Goal: Task Accomplishment & Management: Manage account settings

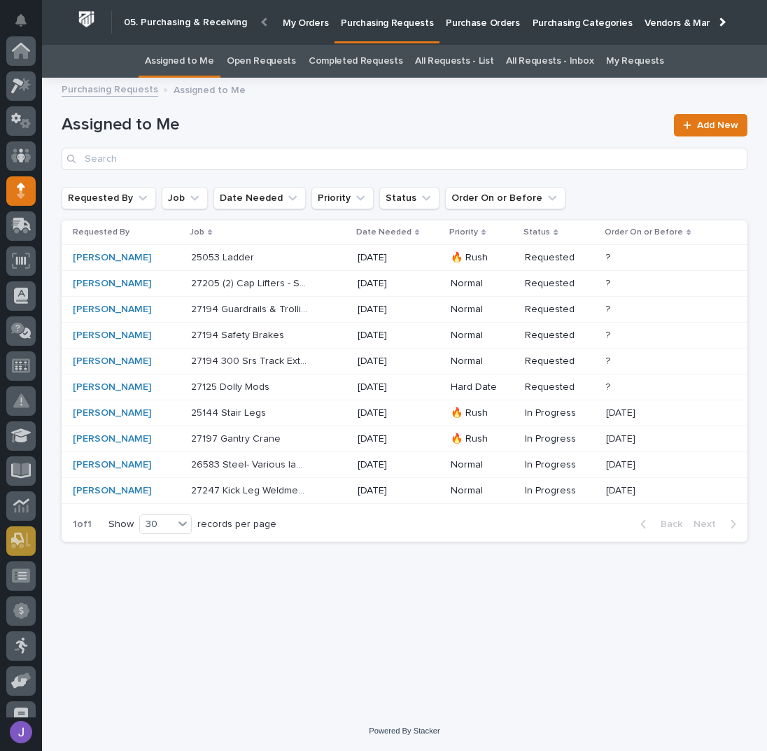
scroll to position [140, 0]
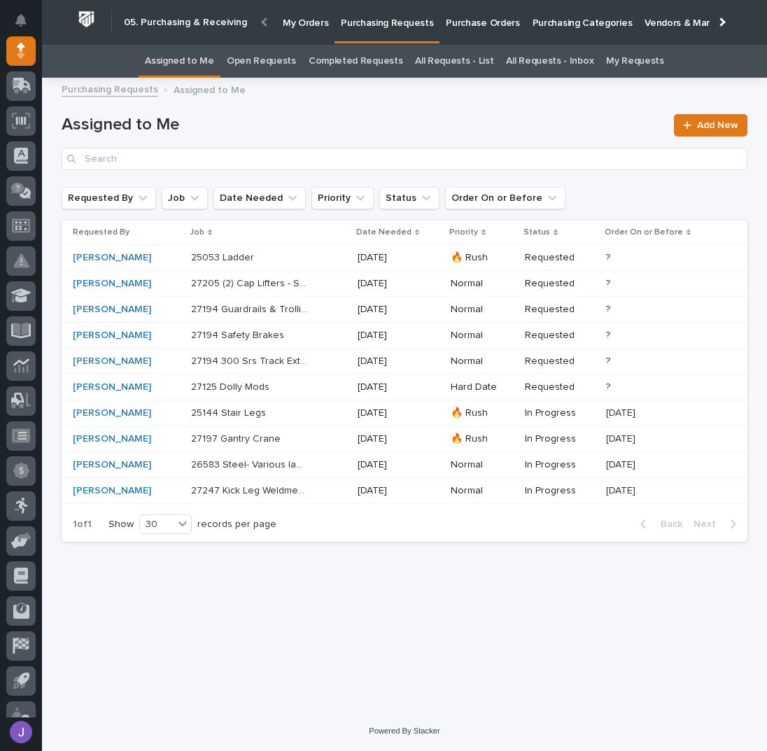
click at [495, 22] on p "Purchase Orders" at bounding box center [482, 14] width 73 height 29
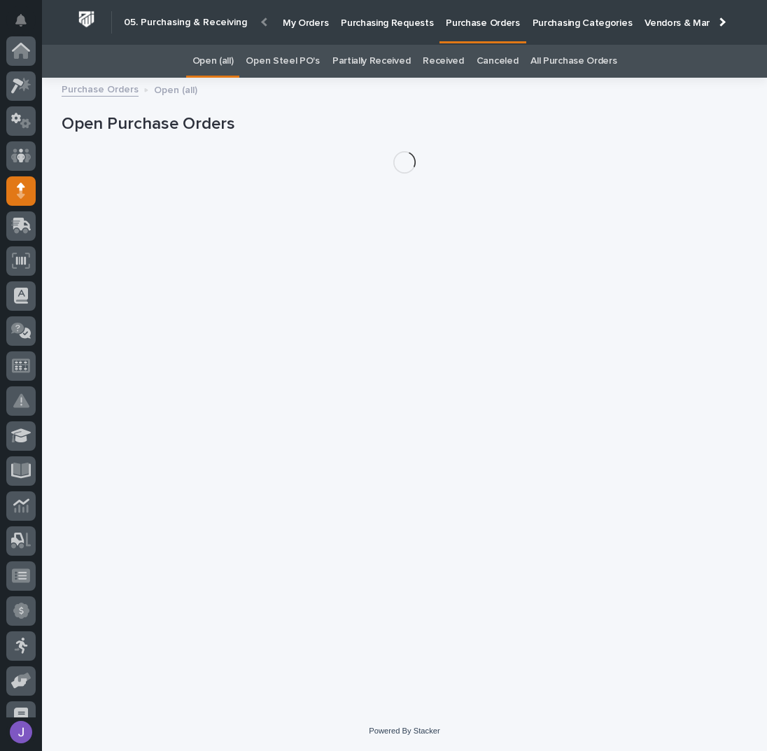
scroll to position [140, 0]
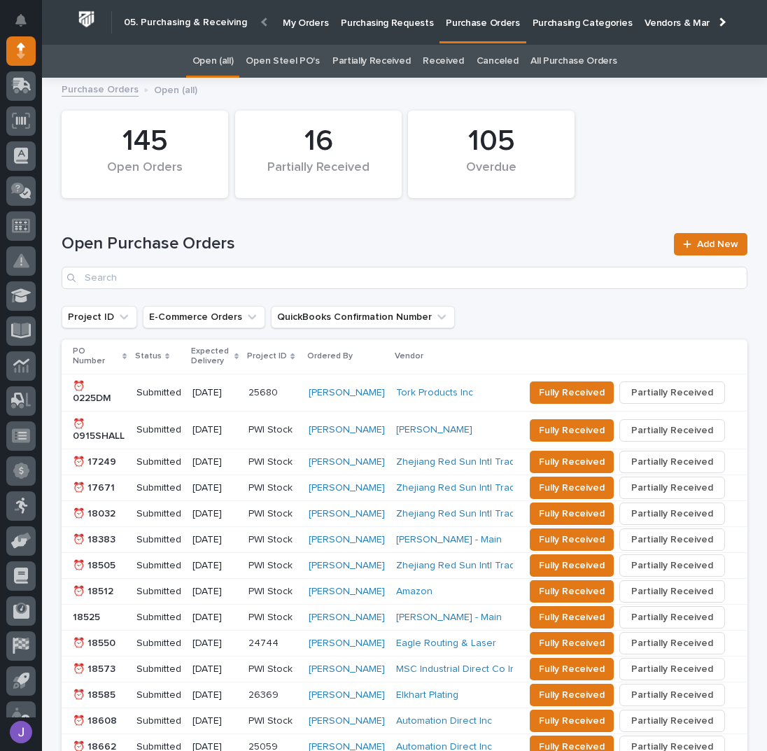
click at [313, 64] on link "Open Steel PO's" at bounding box center [282, 61] width 73 height 33
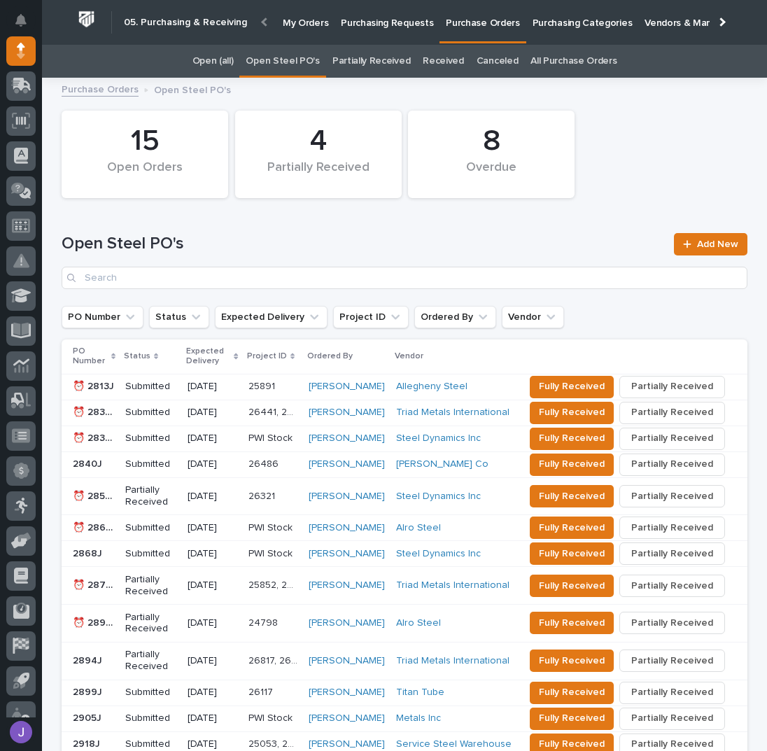
click at [371, 30] on link "Purchasing Requests" at bounding box center [386, 21] width 105 height 43
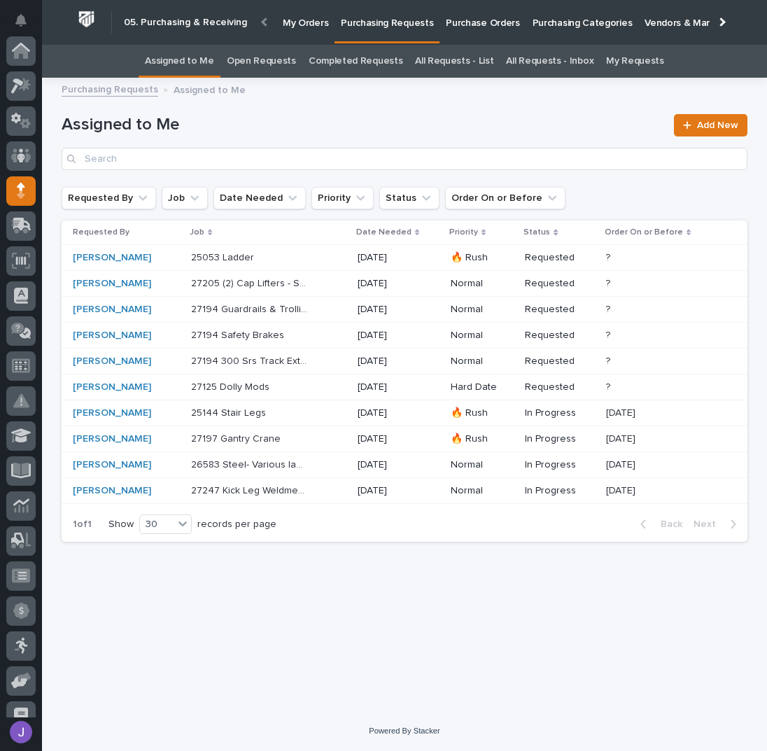
scroll to position [140, 0]
click at [333, 496] on div "27247 Kick Leg Weldments 27247 Kick Leg Weldments" at bounding box center [268, 490] width 155 height 23
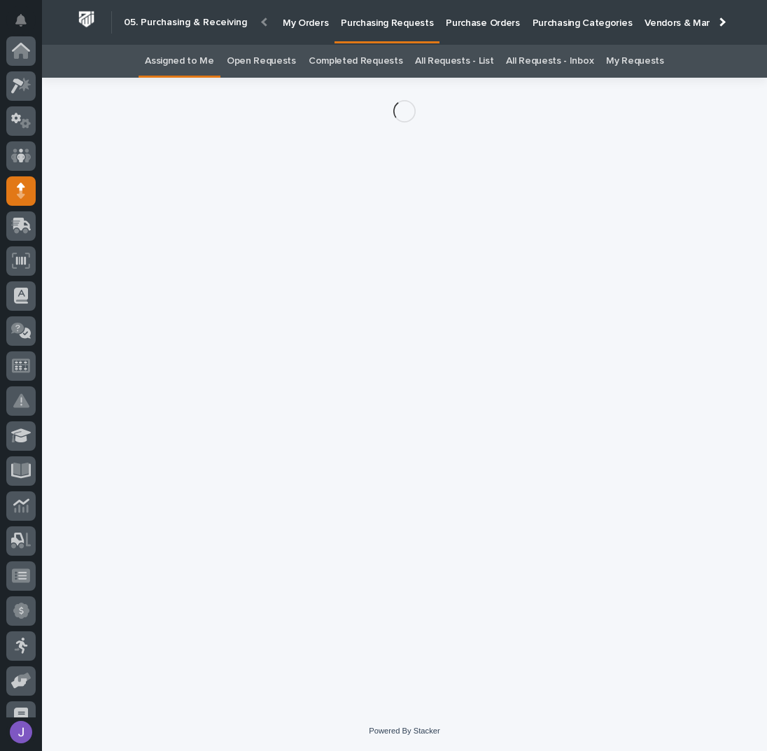
scroll to position [140, 0]
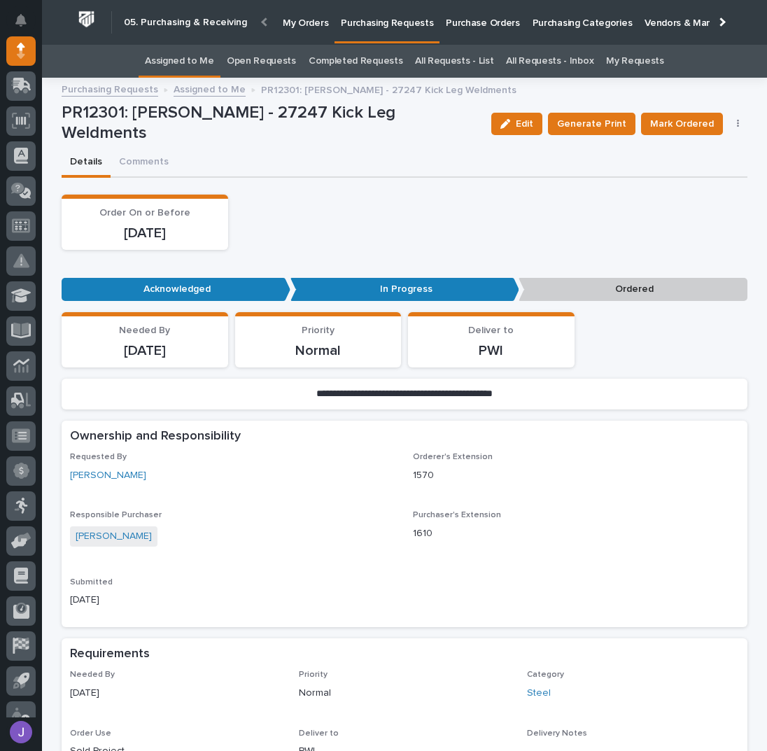
click at [736, 120] on button "button" at bounding box center [738, 124] width 20 height 10
click at [715, 163] on button "Edit Linked PO's" at bounding box center [695, 174] width 92 height 22
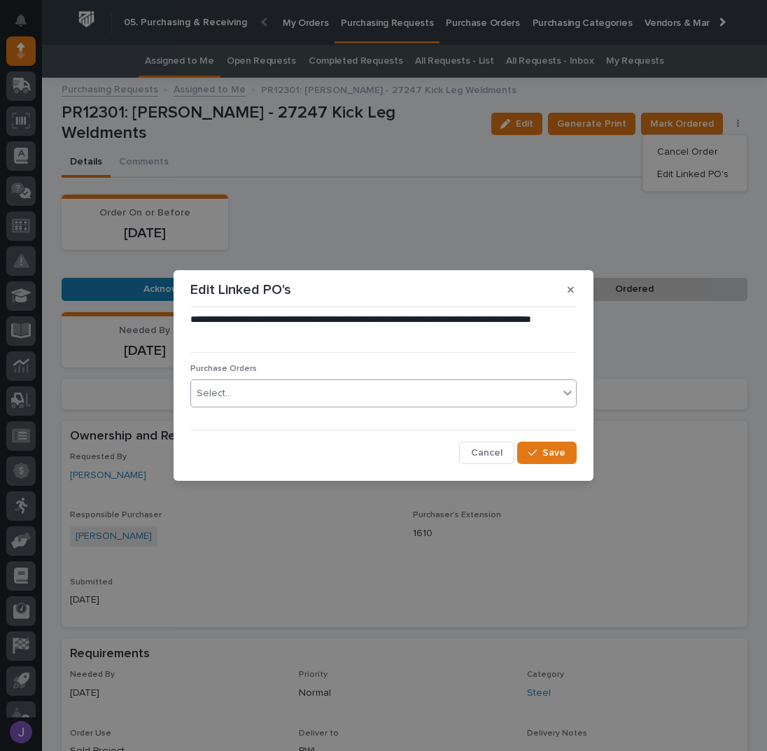
drag, startPoint x: 373, startPoint y: 391, endPoint x: 369, endPoint y: 384, distance: 8.2
click at [373, 389] on div "Select..." at bounding box center [374, 393] width 367 height 23
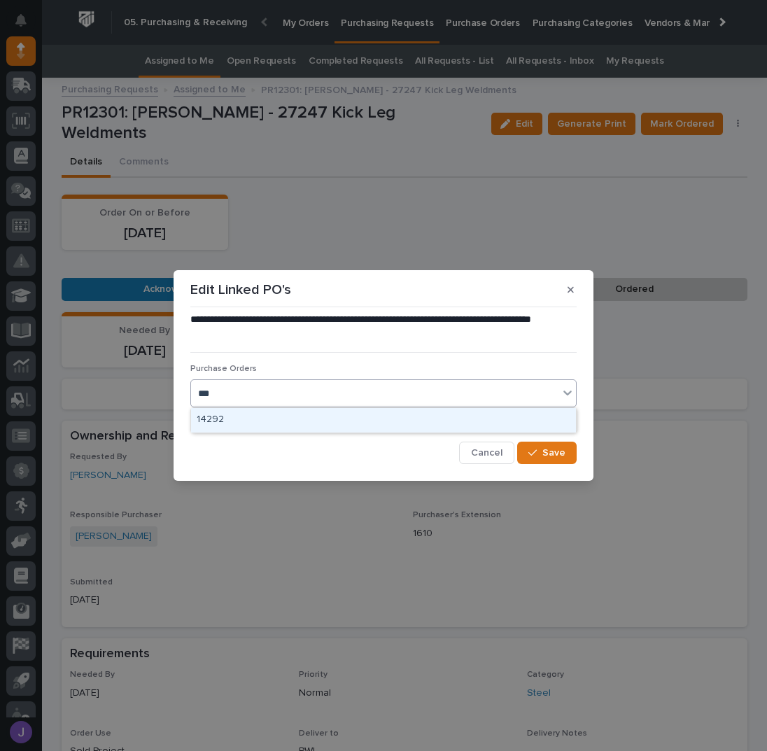
type input "****"
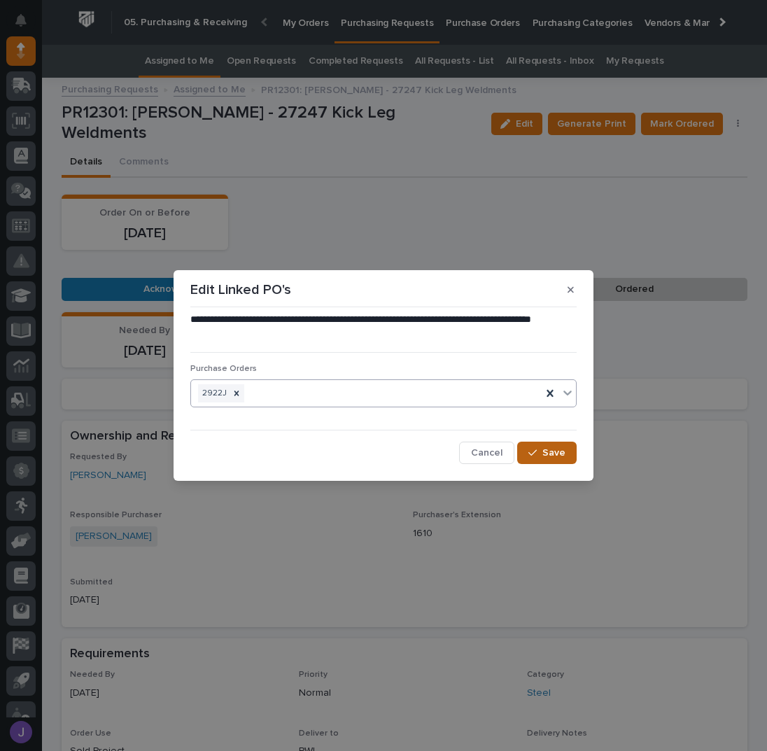
click at [550, 454] on span "Save" at bounding box center [553, 452] width 23 height 13
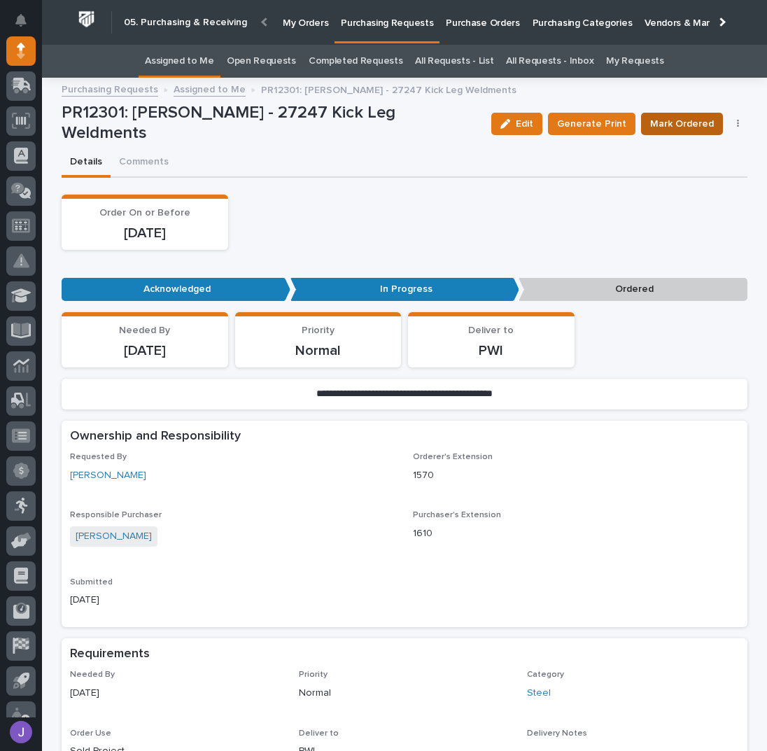
click at [687, 125] on span "Mark Ordered" at bounding box center [682, 123] width 64 height 17
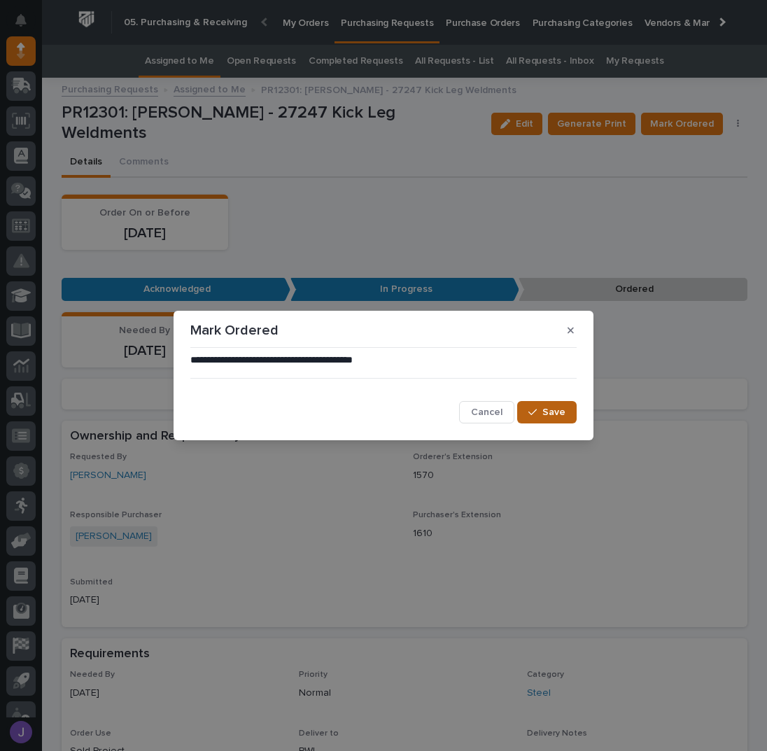
click at [546, 405] on button "Save" at bounding box center [546, 412] width 59 height 22
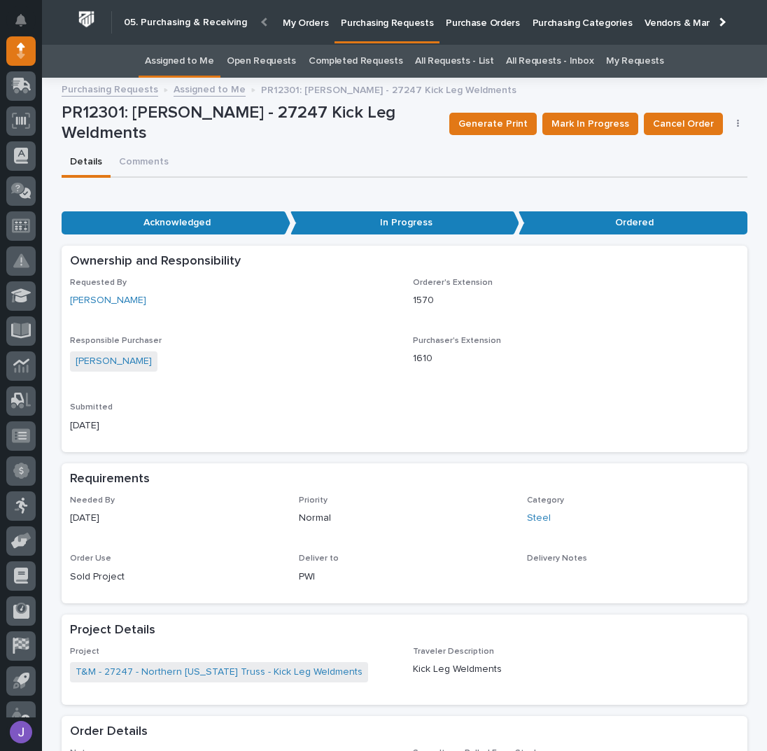
click at [211, 73] on link "Assigned to Me" at bounding box center [179, 61] width 69 height 33
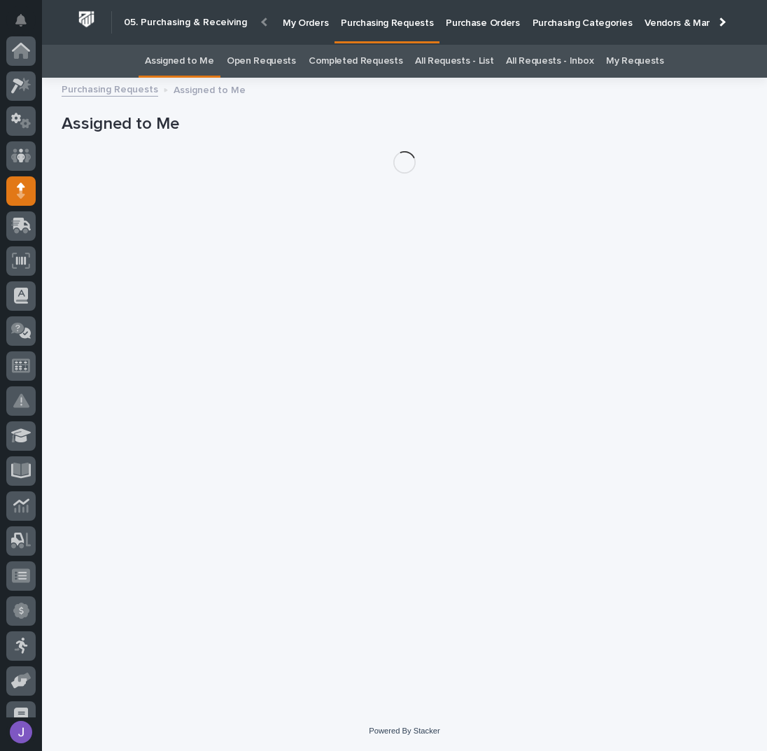
scroll to position [140, 0]
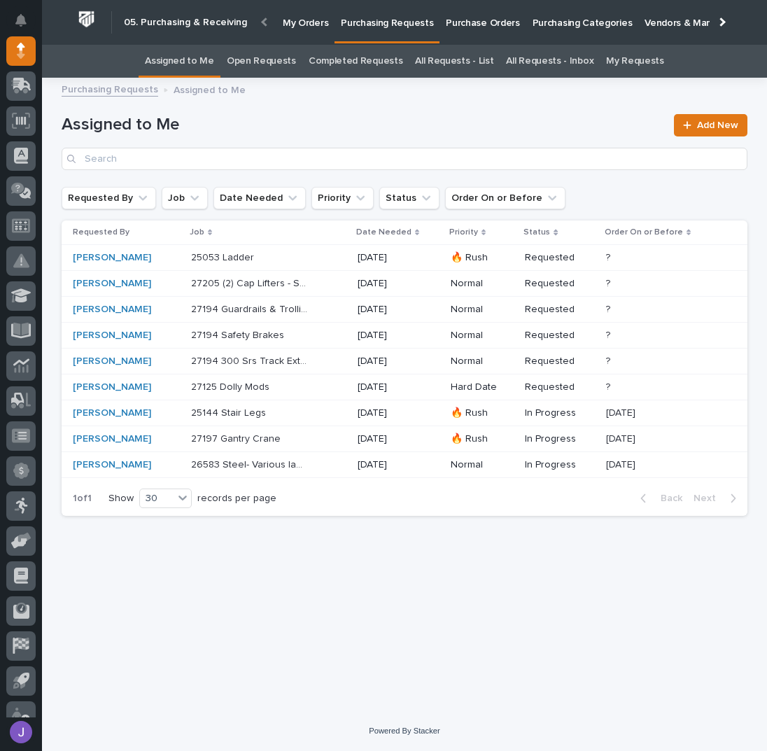
click at [313, 411] on div "25144 Stair Legs 25144 Stair Legs" at bounding box center [268, 413] width 155 height 23
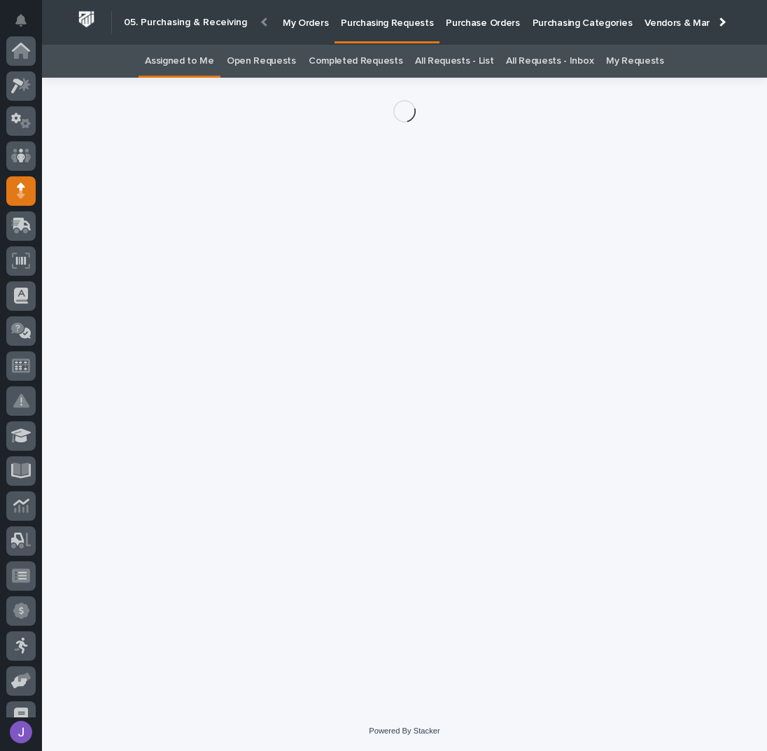
scroll to position [140, 0]
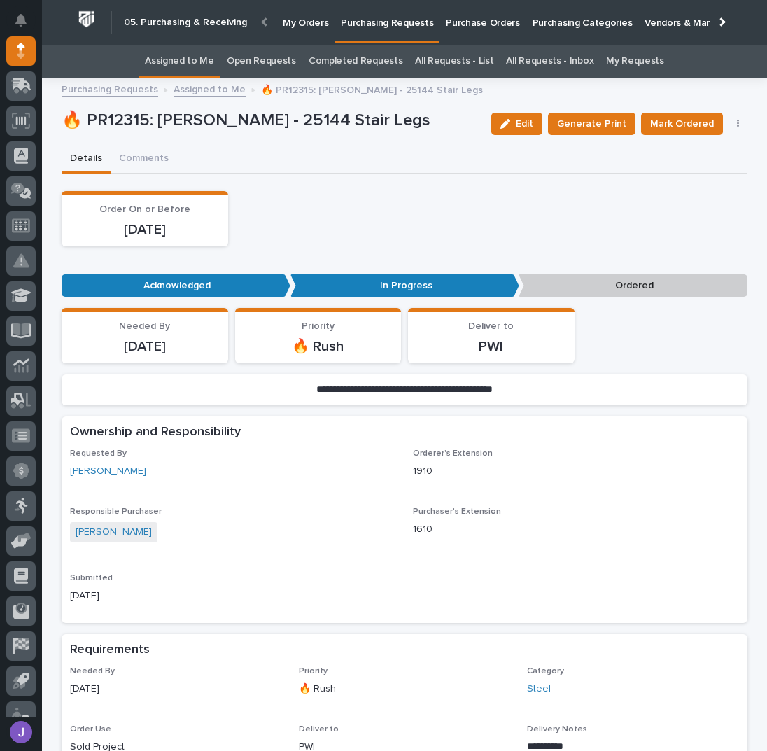
click at [733, 120] on button "button" at bounding box center [738, 124] width 20 height 10
click at [712, 174] on span "Edit Linked PO's" at bounding box center [692, 174] width 71 height 17
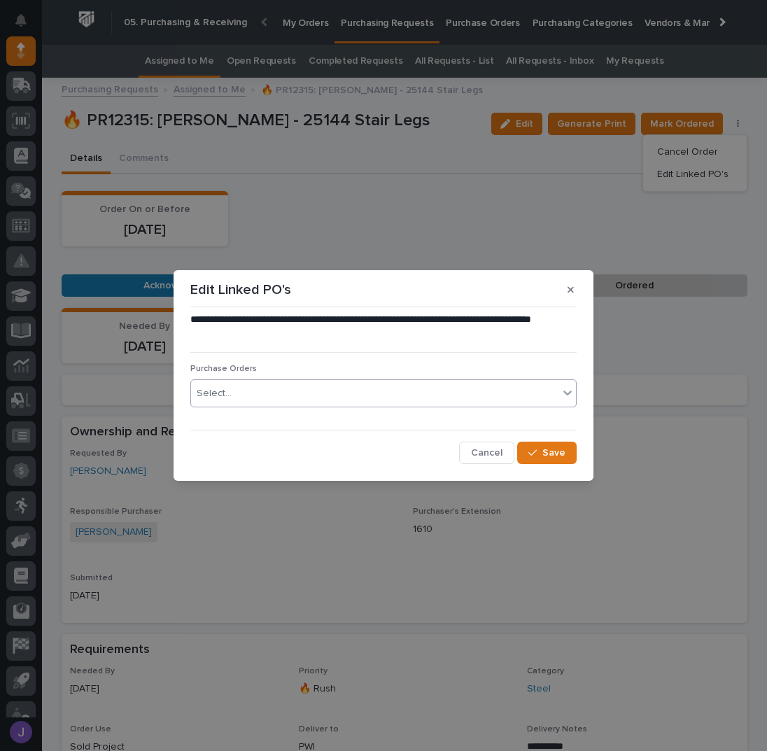
click at [361, 397] on div "Select..." at bounding box center [374, 393] width 367 height 23
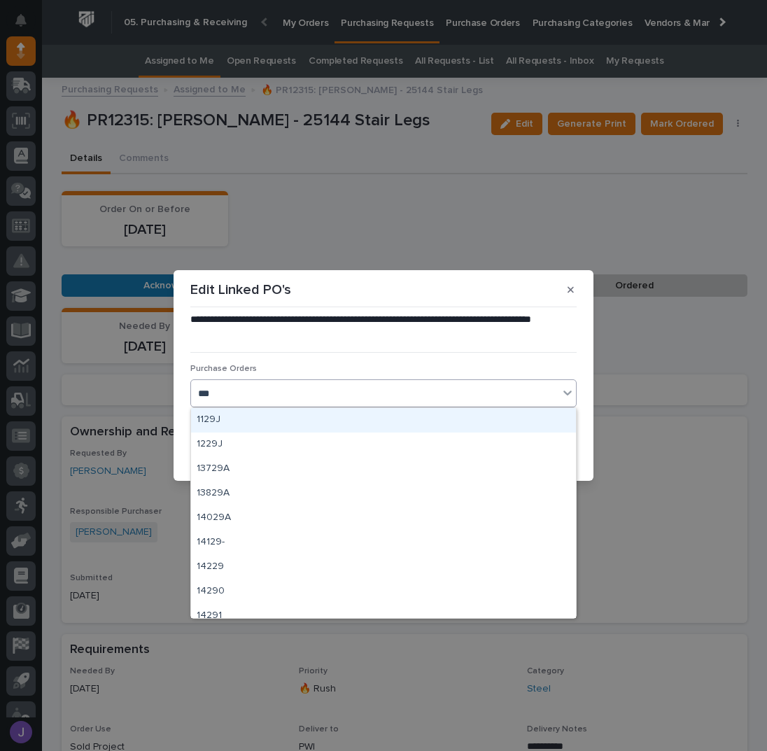
type input "****"
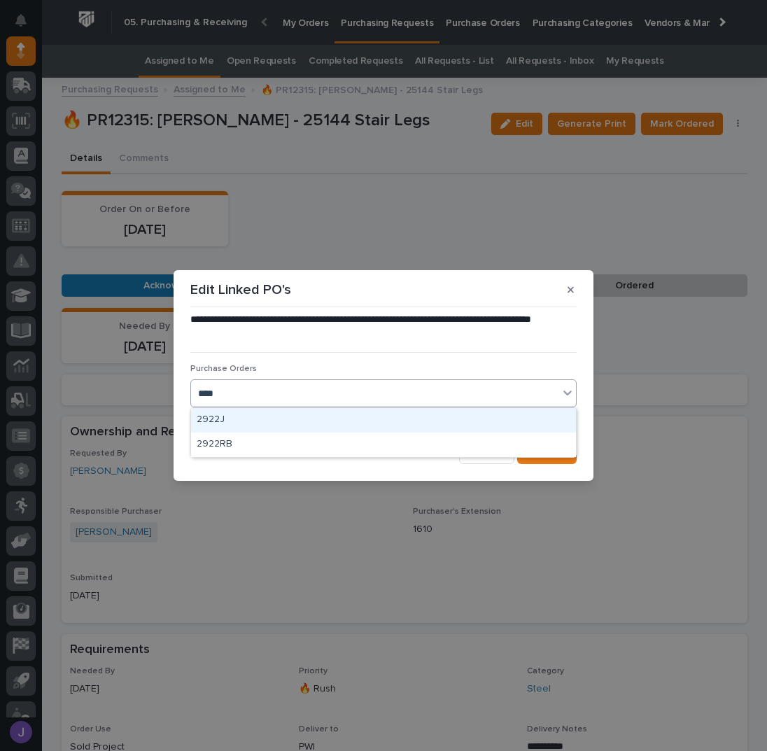
click at [239, 412] on div "2922J" at bounding box center [383, 420] width 385 height 24
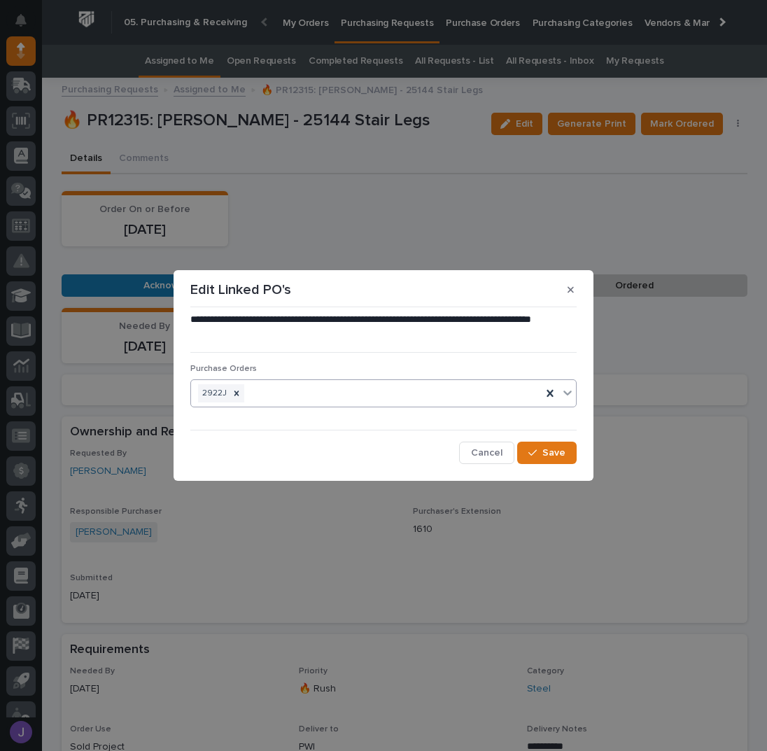
click at [578, 453] on div "**********" at bounding box center [383, 388] width 393 height 158
click at [572, 450] on button "Save" at bounding box center [546, 452] width 59 height 22
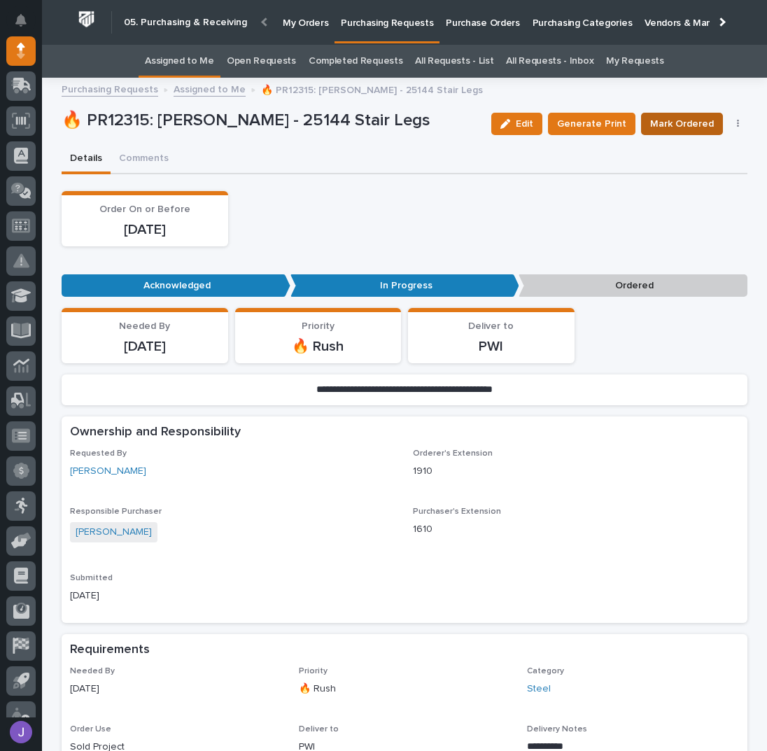
click at [674, 126] on span "Mark Ordered" at bounding box center [682, 123] width 64 height 17
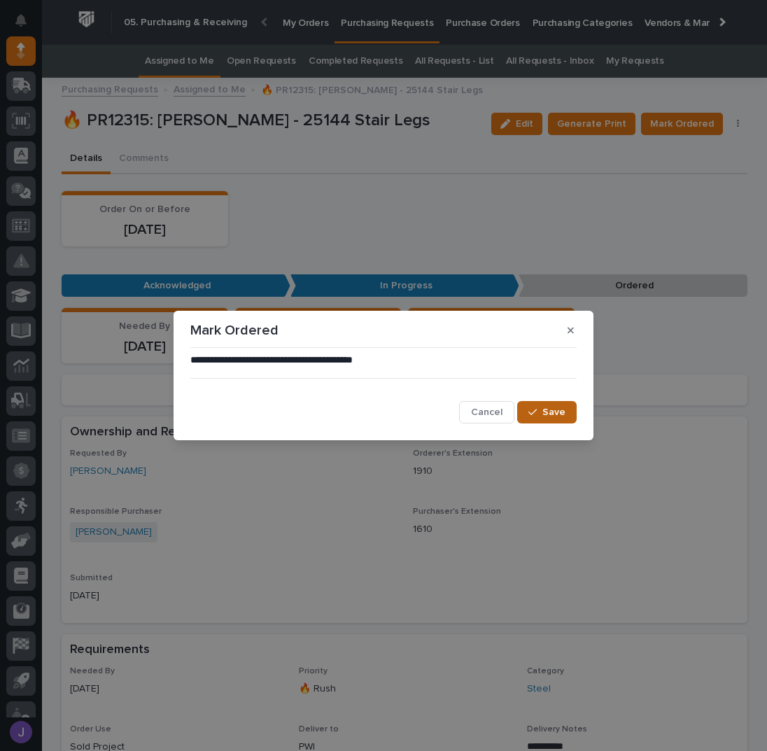
click at [575, 418] on button "Save" at bounding box center [546, 412] width 59 height 22
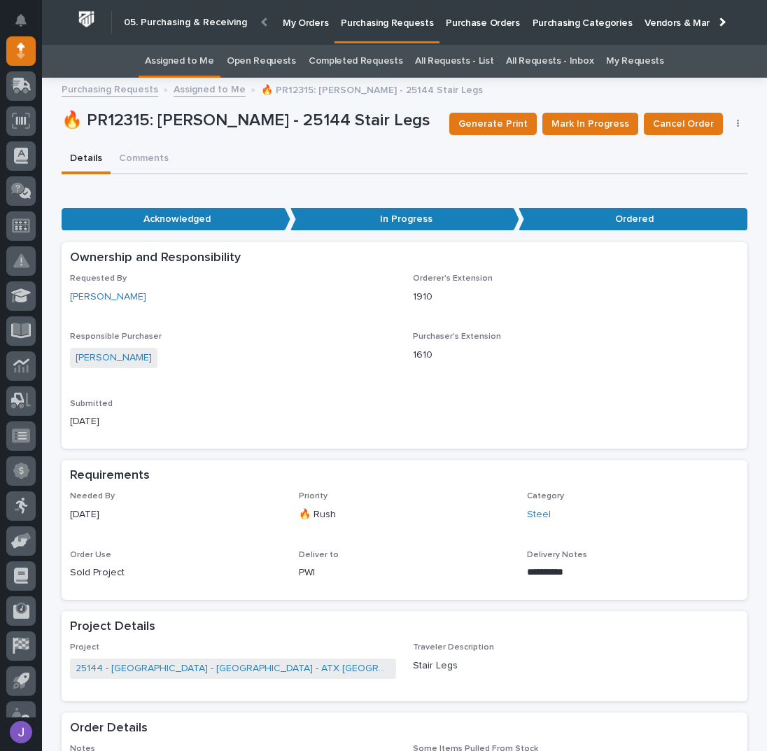
click at [160, 61] on link "Assigned to Me" at bounding box center [179, 61] width 69 height 33
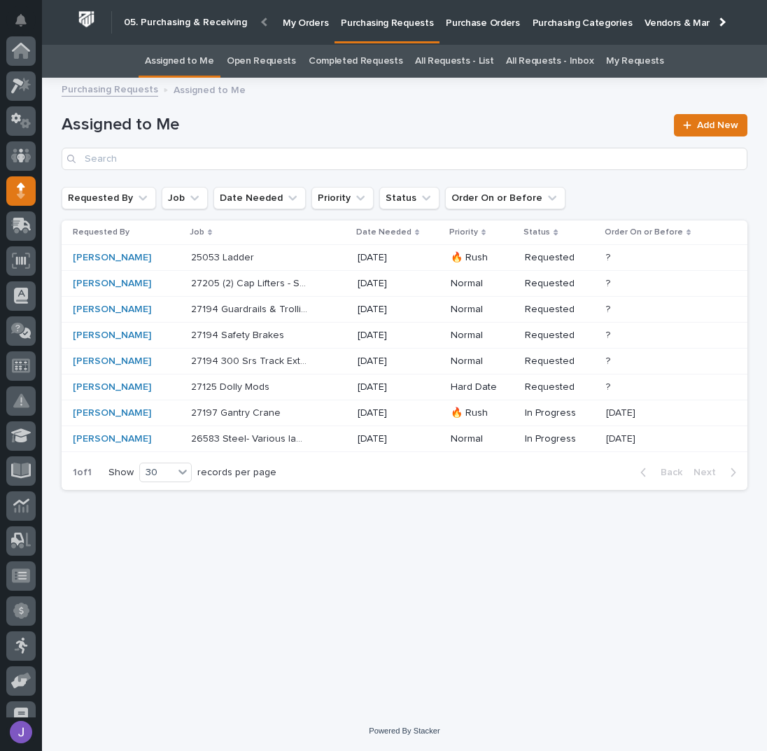
scroll to position [140, 0]
click at [304, 407] on p at bounding box center [249, 413] width 117 height 12
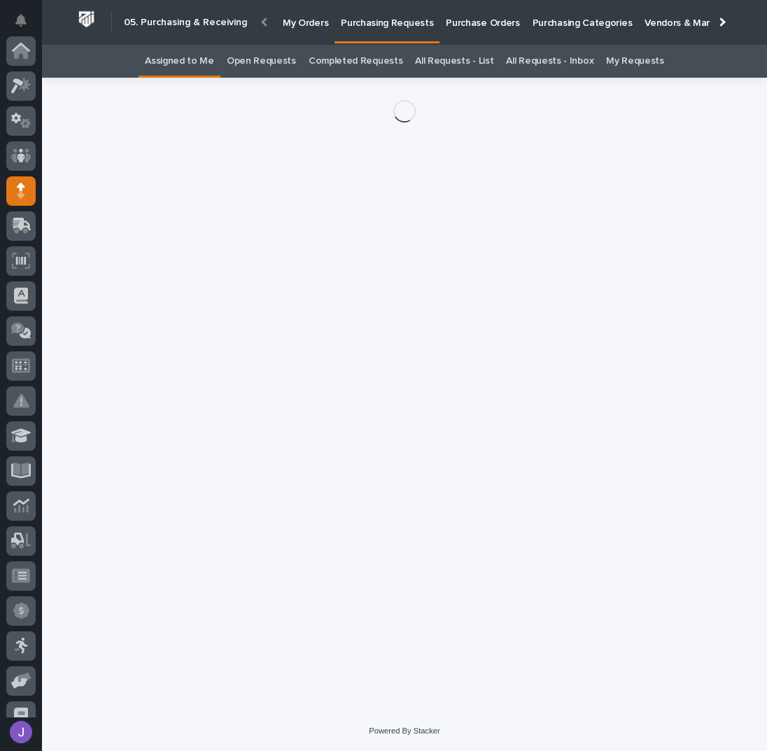
scroll to position [140, 0]
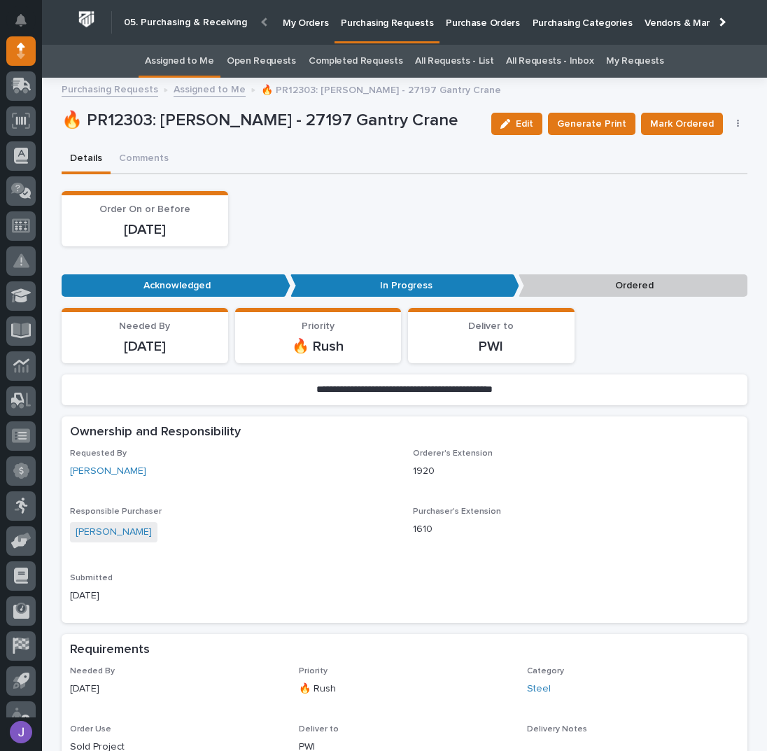
click at [734, 122] on button "button" at bounding box center [738, 124] width 20 height 10
click at [691, 170] on span "Edit Linked PO's" at bounding box center [692, 174] width 71 height 17
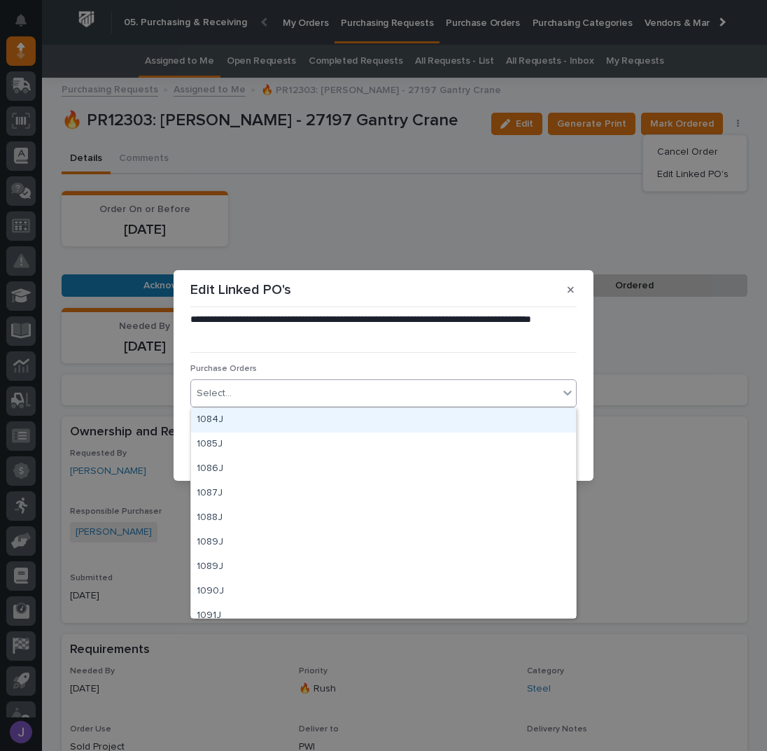
click at [213, 390] on div "Select..." at bounding box center [214, 393] width 35 height 15
type input "****"
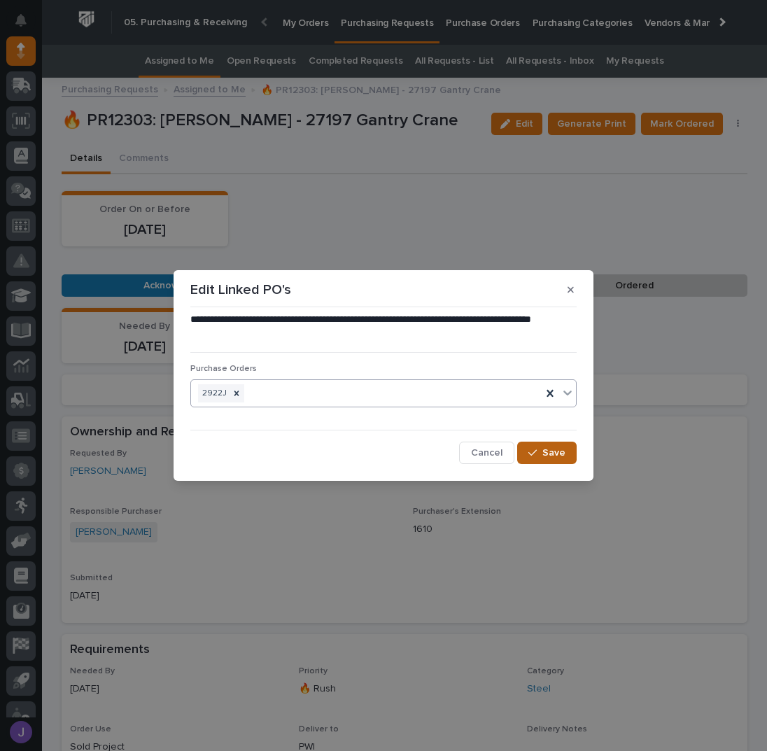
click at [537, 455] on icon "button" at bounding box center [532, 453] width 8 height 10
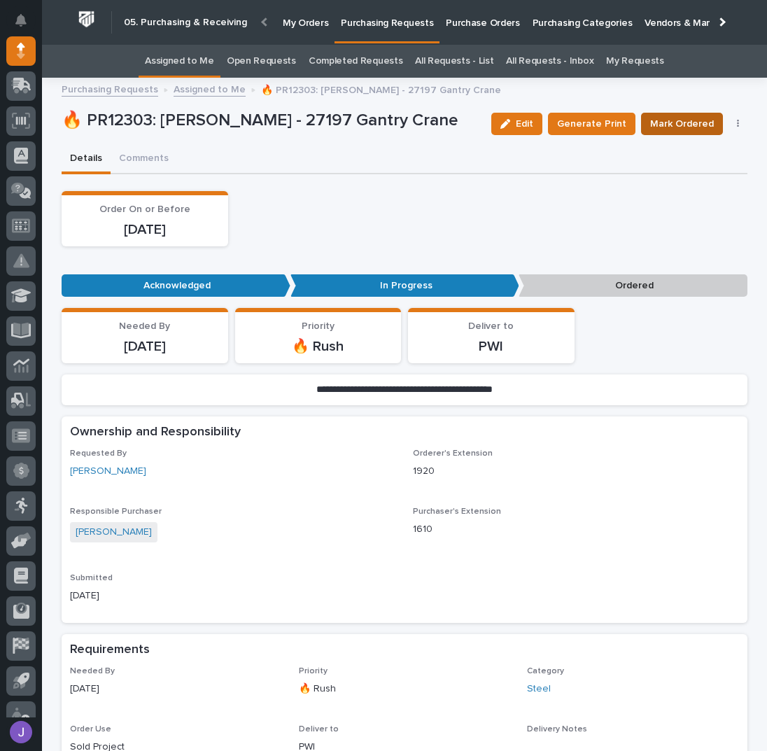
click at [667, 125] on span "Mark Ordered" at bounding box center [682, 123] width 64 height 17
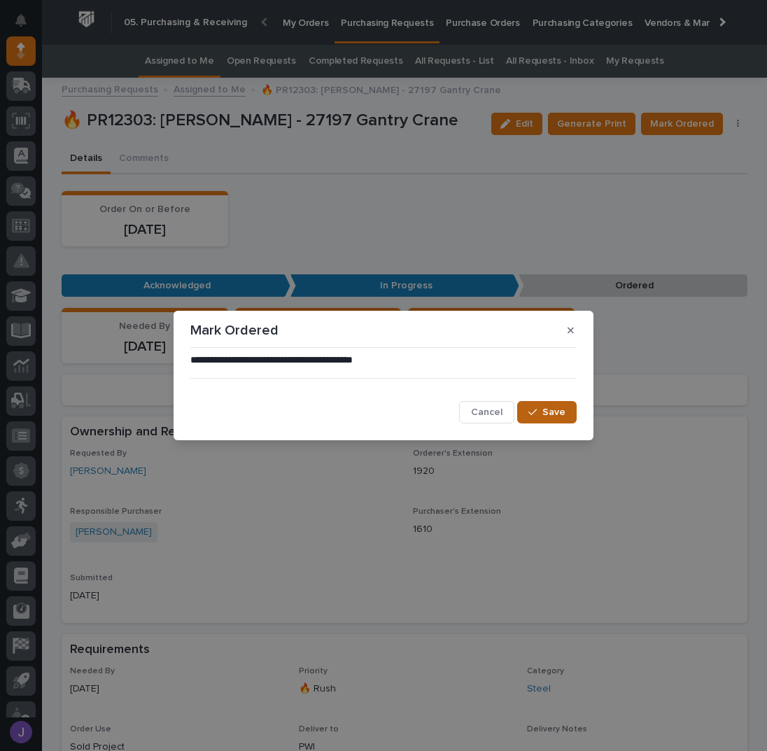
click at [560, 414] on span "Save" at bounding box center [553, 412] width 23 height 13
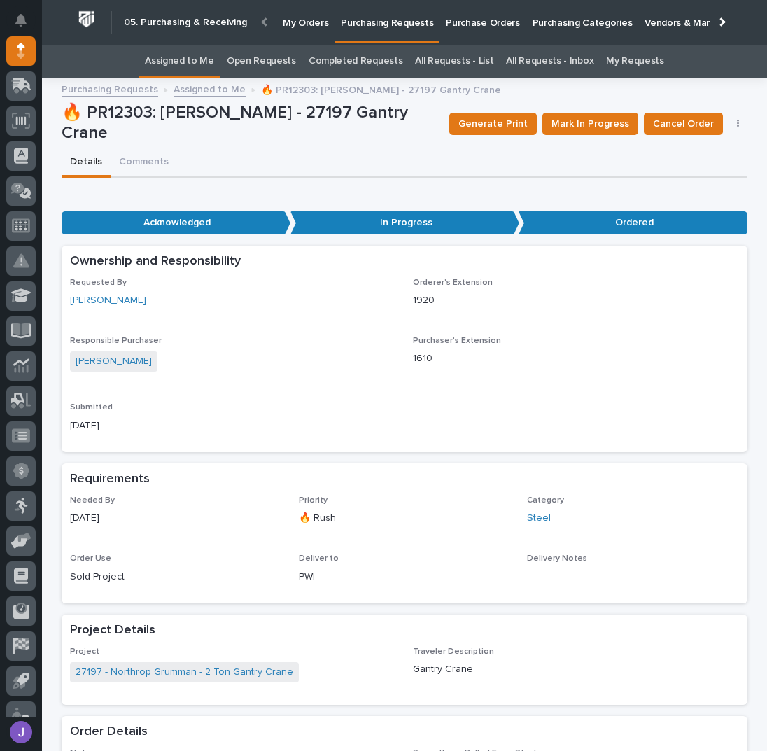
click at [178, 64] on link "Assigned to Me" at bounding box center [179, 61] width 69 height 33
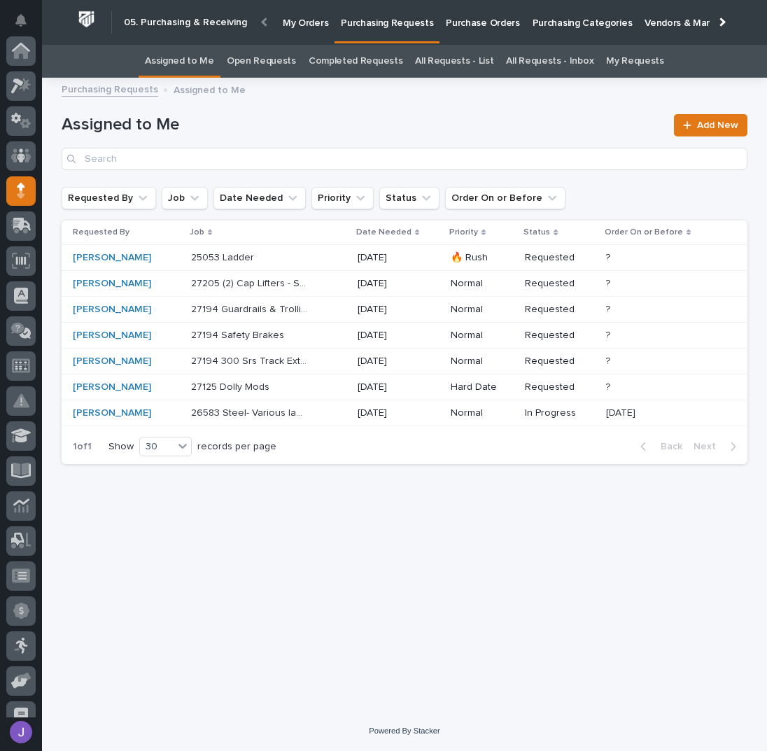
scroll to position [140, 0]
click at [316, 414] on div "26583 Steel- Various ladders 26583 Steel- Various ladders" at bounding box center [268, 413] width 155 height 23
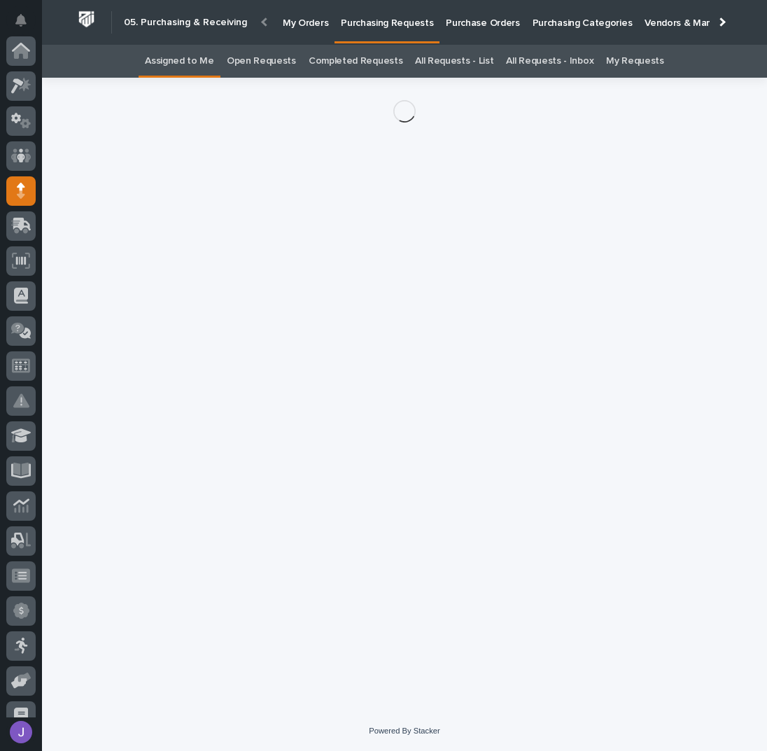
scroll to position [140, 0]
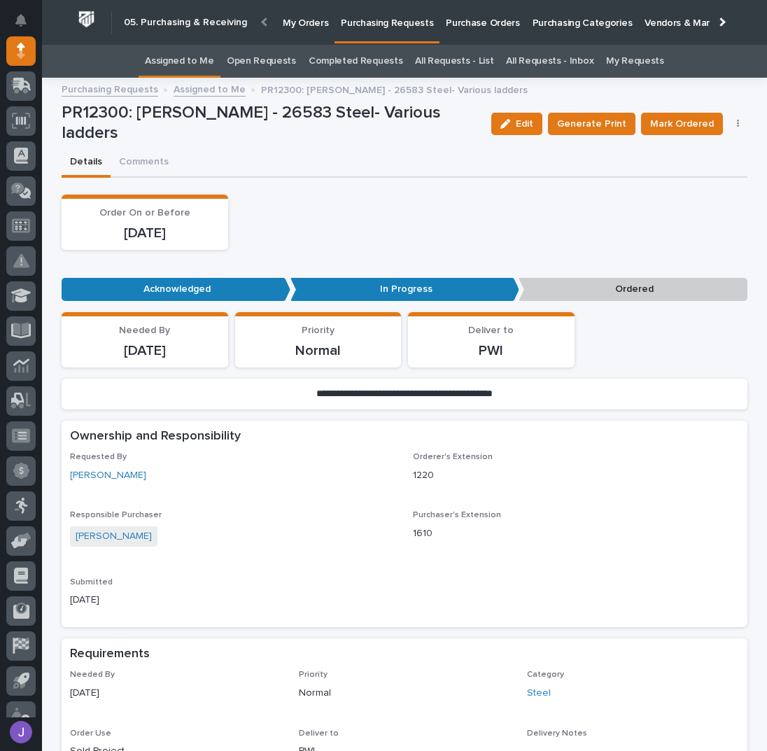
click at [730, 121] on button "button" at bounding box center [738, 124] width 20 height 10
click at [686, 171] on span "Edit Linked PO's" at bounding box center [692, 174] width 71 height 17
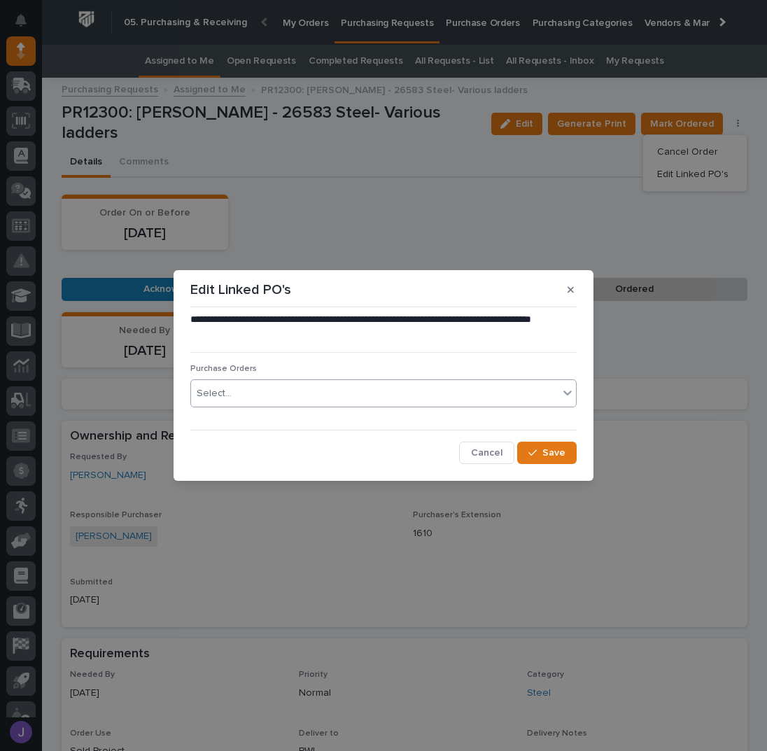
click at [333, 389] on div "Select..." at bounding box center [374, 393] width 367 height 23
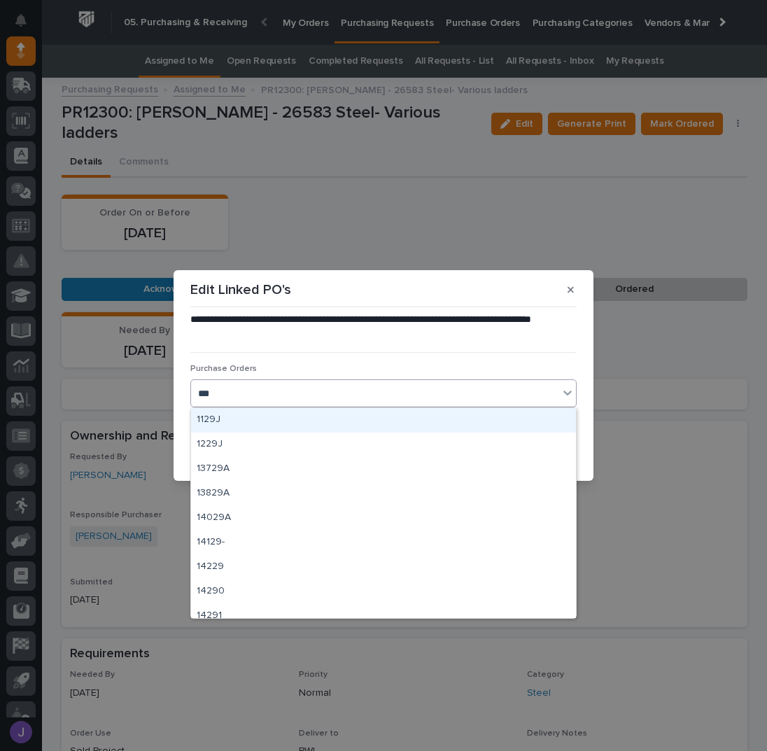
type input "****"
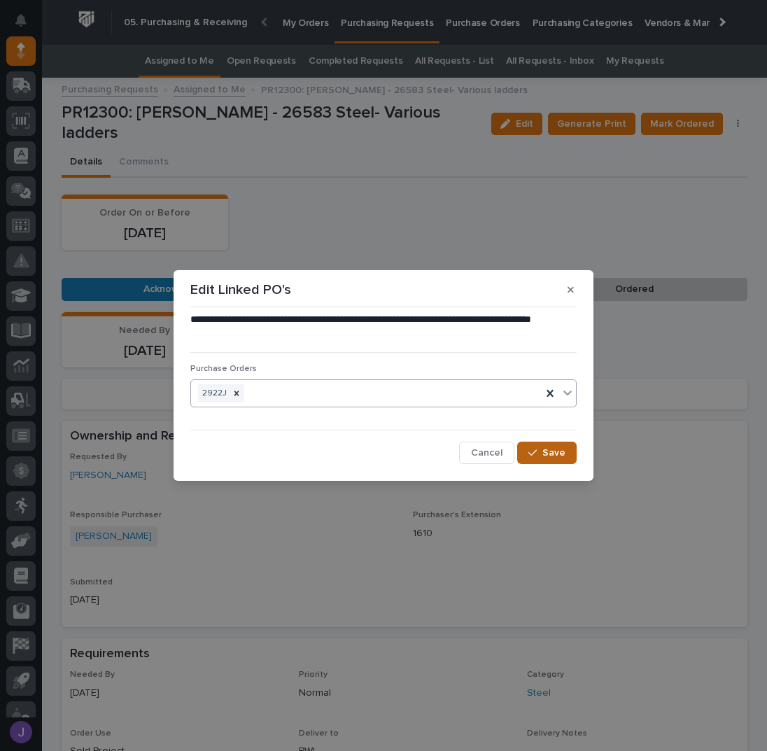
click at [554, 458] on span "Save" at bounding box center [553, 452] width 23 height 13
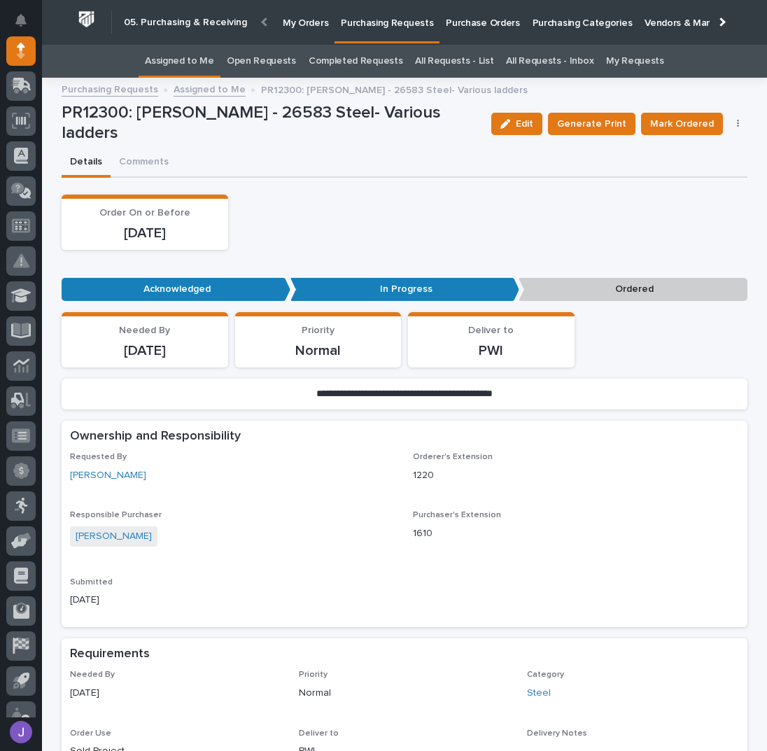
click at [180, 57] on link "Assigned to Me" at bounding box center [179, 61] width 69 height 33
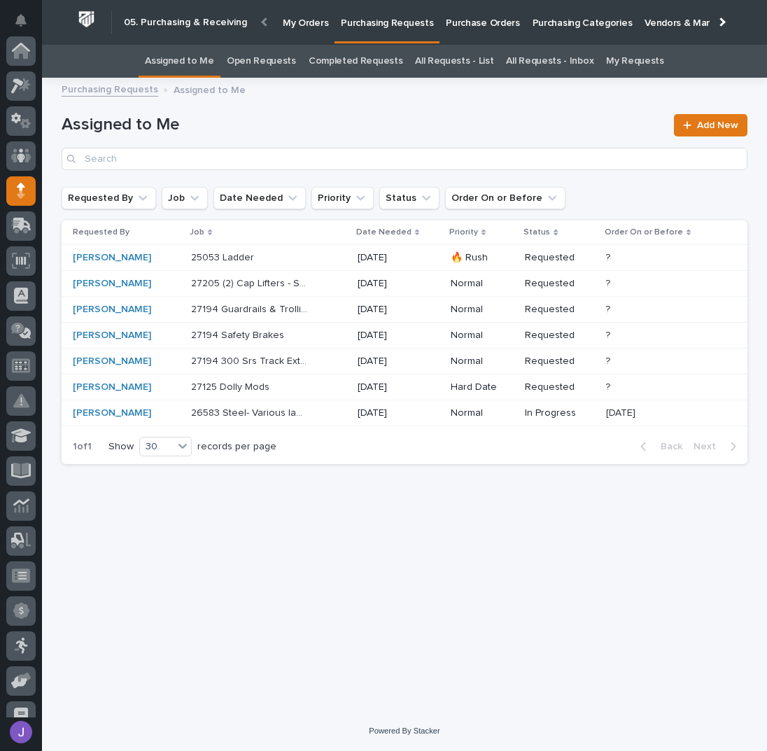
scroll to position [140, 0]
click at [320, 255] on div "25053 Ladder 25053 Ladder" at bounding box center [268, 257] width 155 height 23
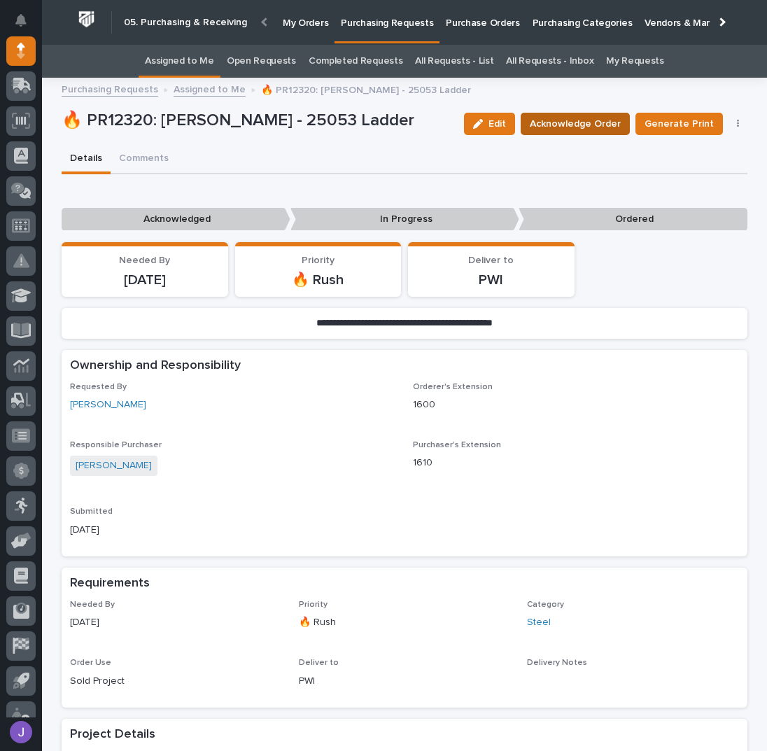
click at [565, 121] on span "Acknowledge Order" at bounding box center [575, 123] width 91 height 17
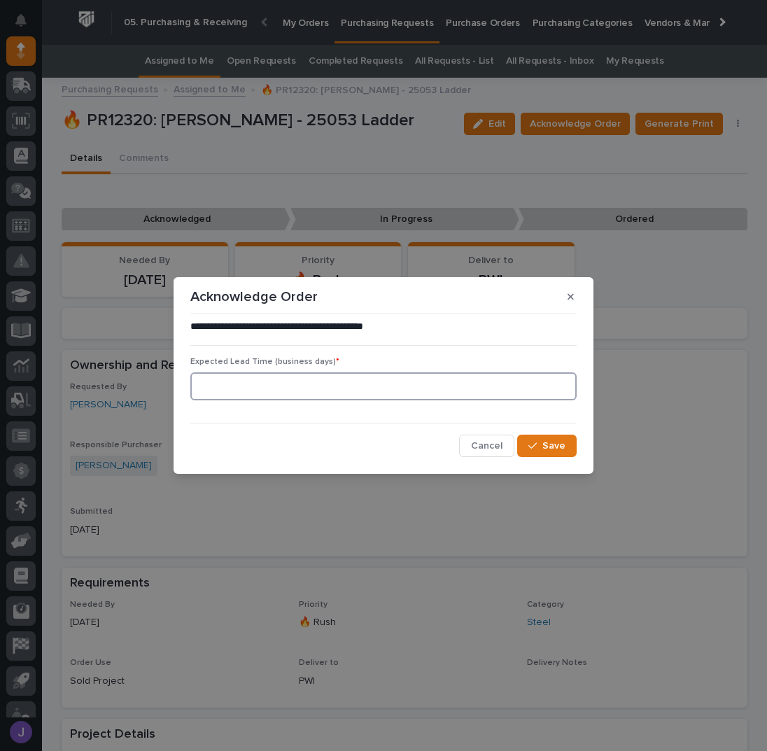
click at [274, 384] on input at bounding box center [383, 386] width 386 height 28
type input "0"
click at [532, 439] on button "Save" at bounding box center [546, 446] width 59 height 22
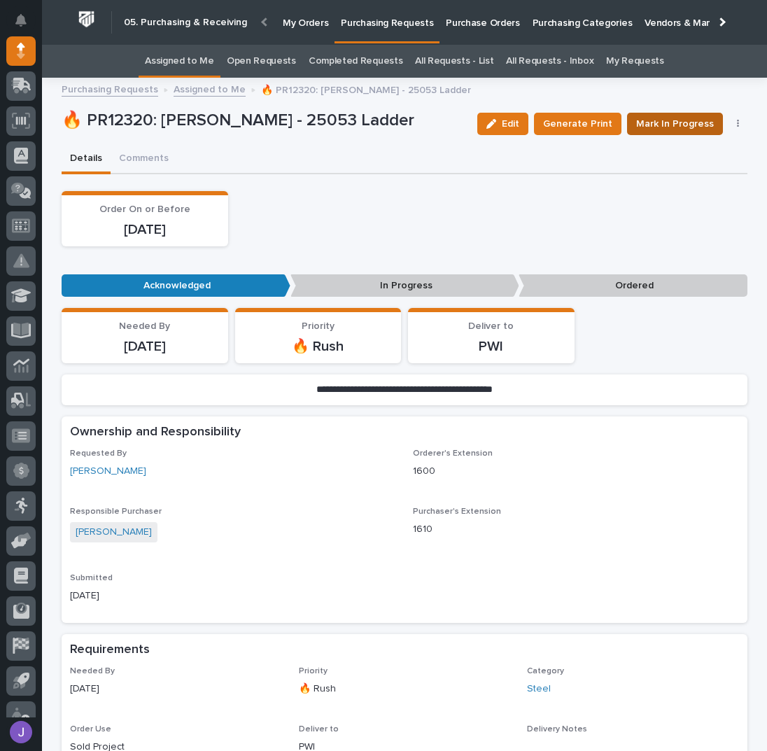
click at [650, 123] on span "Mark In Progress" at bounding box center [675, 123] width 78 height 17
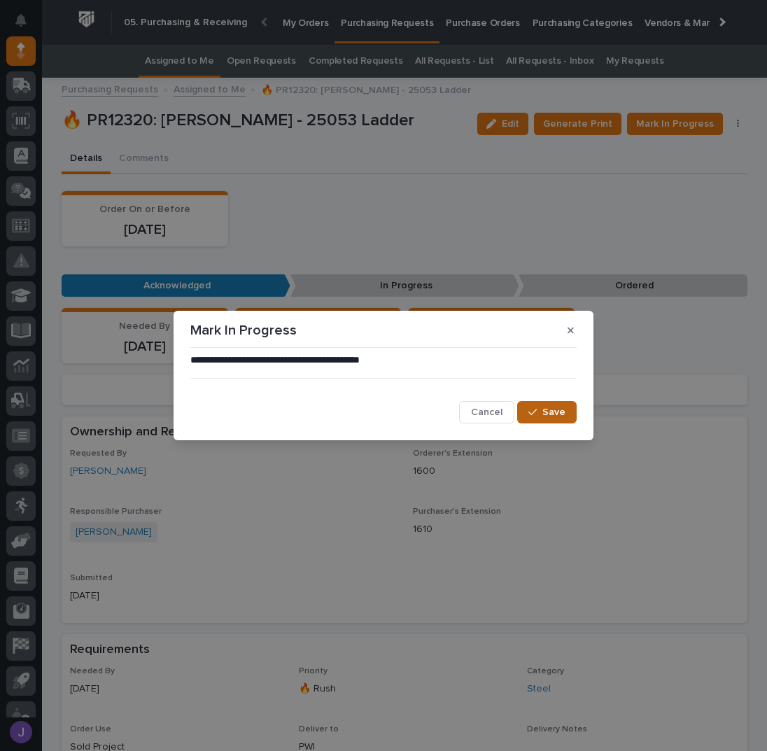
click at [541, 421] on button "Save" at bounding box center [546, 412] width 59 height 22
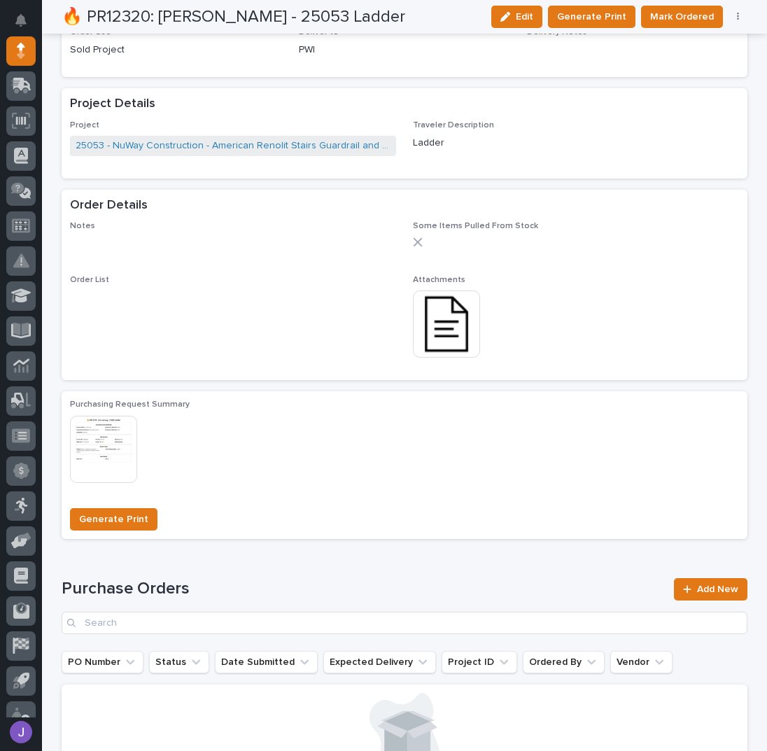
scroll to position [746, 0]
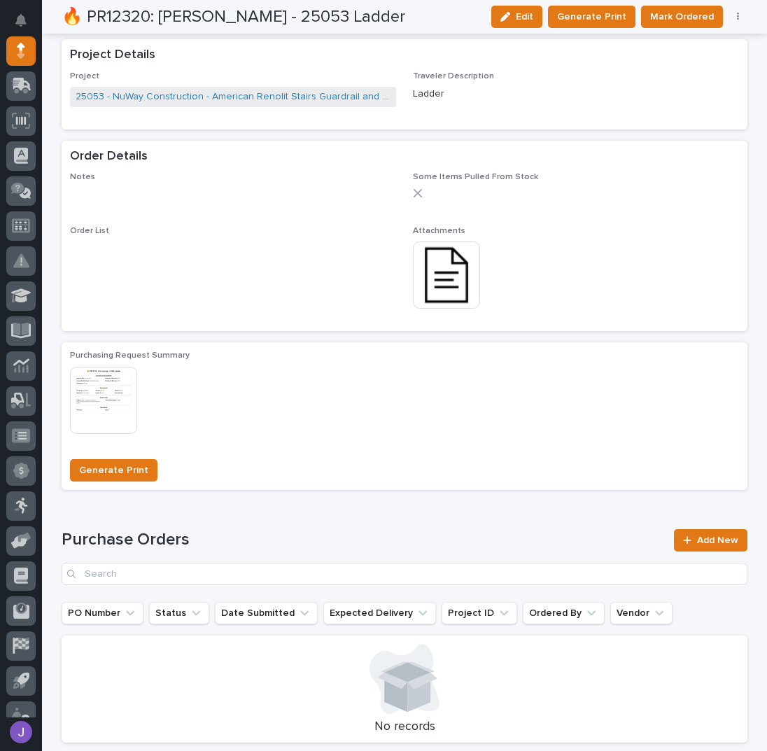
click at [452, 278] on img at bounding box center [446, 274] width 67 height 67
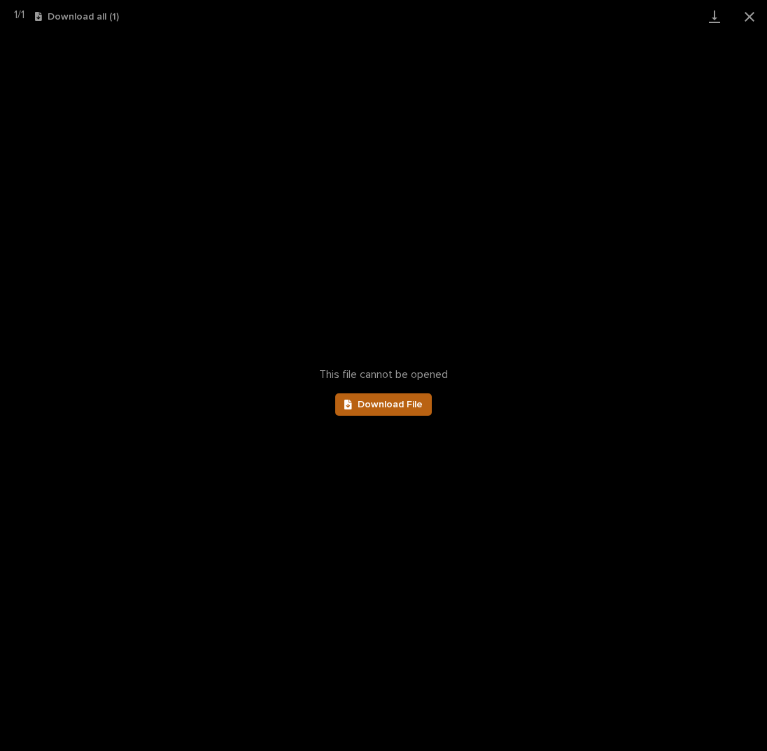
click at [370, 396] on link "Download File" at bounding box center [383, 404] width 97 height 22
click at [748, 17] on button "Close gallery" at bounding box center [749, 16] width 35 height 33
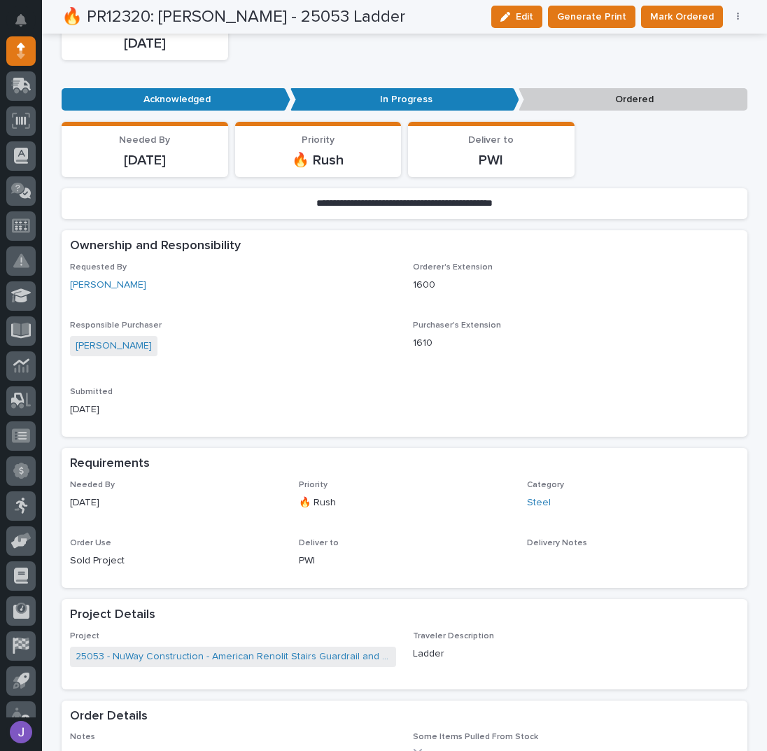
scroll to position [0, 0]
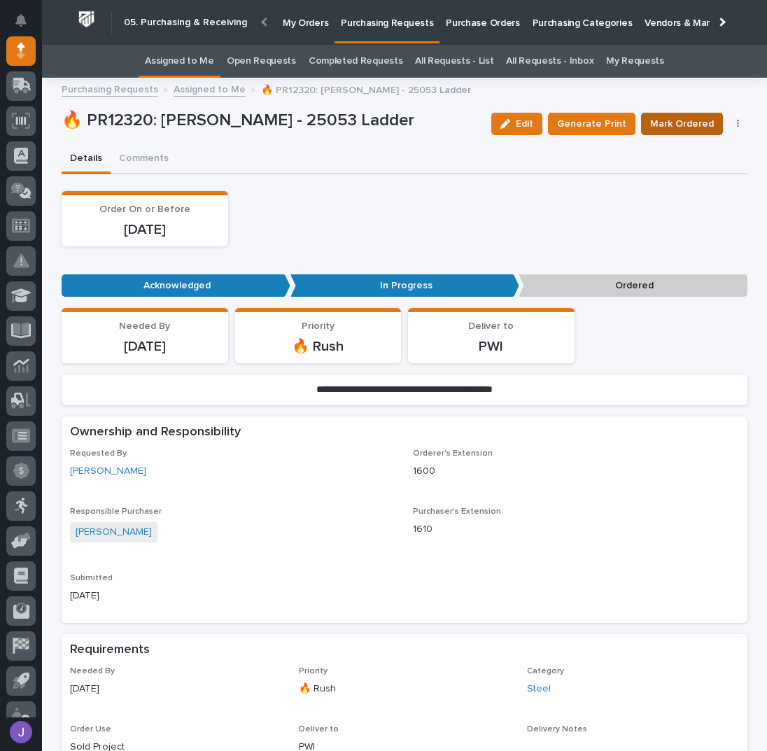
click at [708, 120] on span "Mark Ordered" at bounding box center [682, 123] width 64 height 17
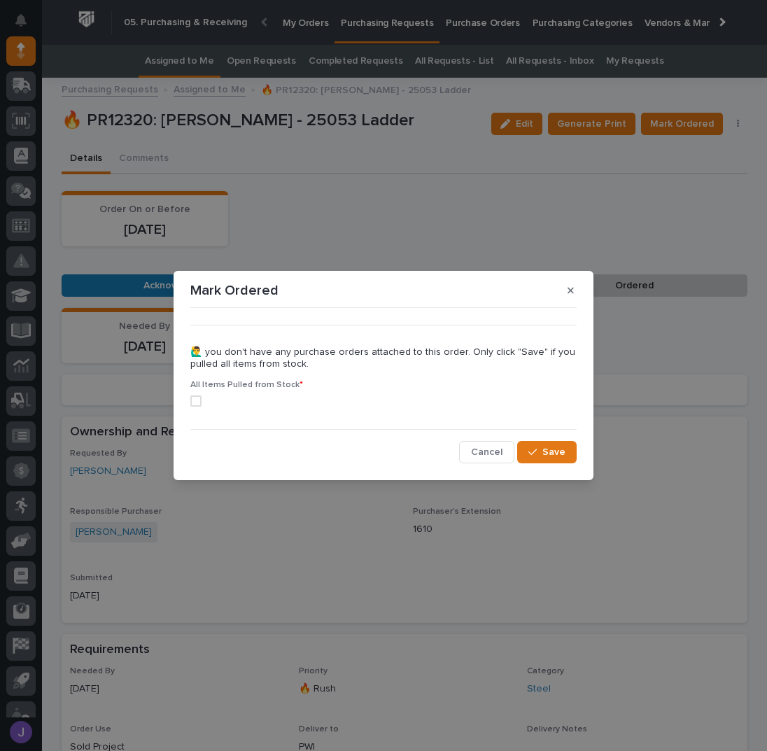
drag, startPoint x: 568, startPoint y: 288, endPoint x: 612, endPoint y: 260, distance: 52.0
click at [568, 288] on icon "button" at bounding box center [570, 290] width 6 height 10
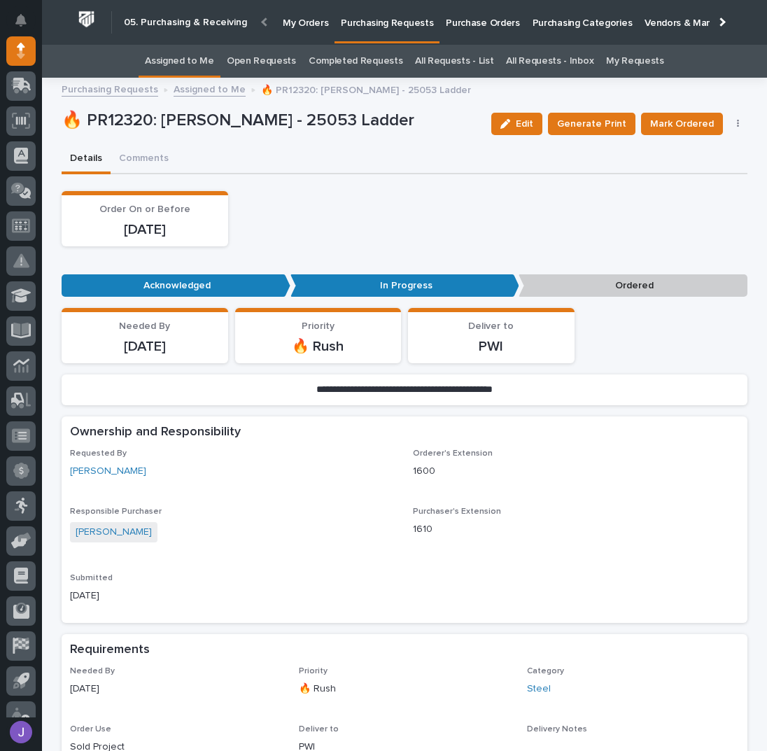
click at [731, 129] on div "Edit Generate Print Mark Ordered Cancel Order Edit Linked PO's" at bounding box center [617, 124] width 262 height 42
click at [737, 125] on icon "button" at bounding box center [738, 124] width 3 height 10
click at [684, 180] on span "Edit Linked PO's" at bounding box center [692, 174] width 71 height 17
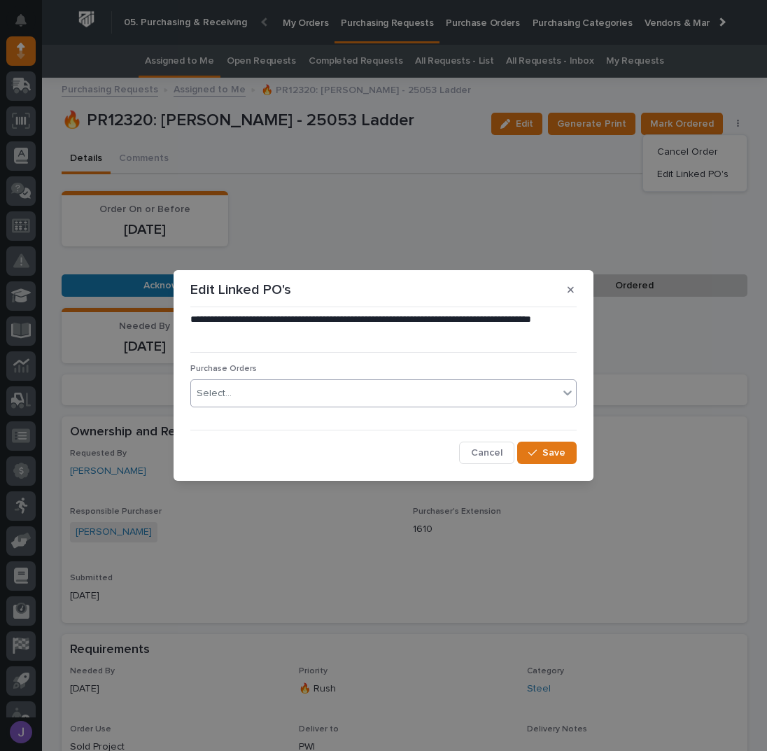
click at [354, 389] on div "Select..." at bounding box center [374, 393] width 367 height 23
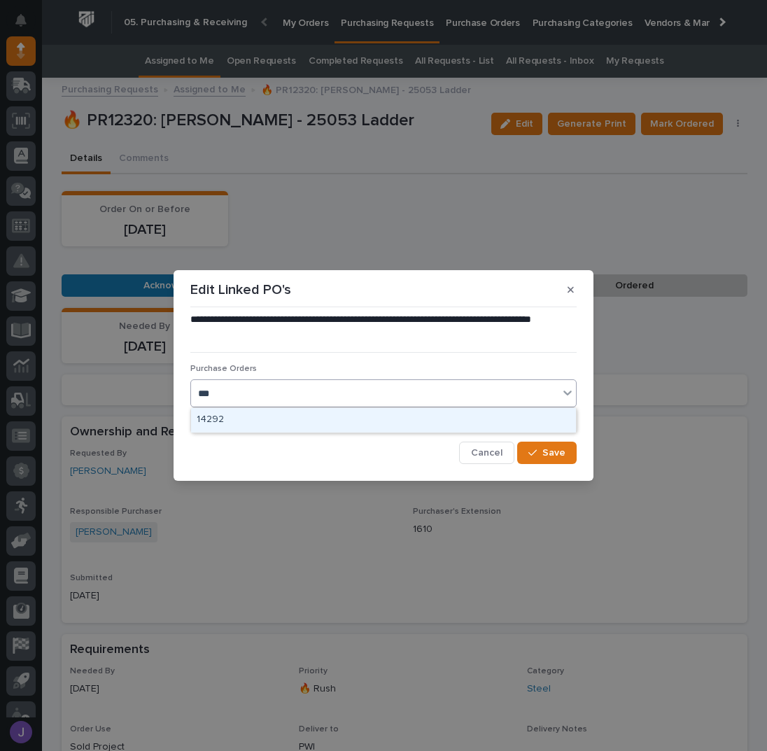
type input "****"
click at [220, 412] on div "2922J" at bounding box center [383, 420] width 385 height 24
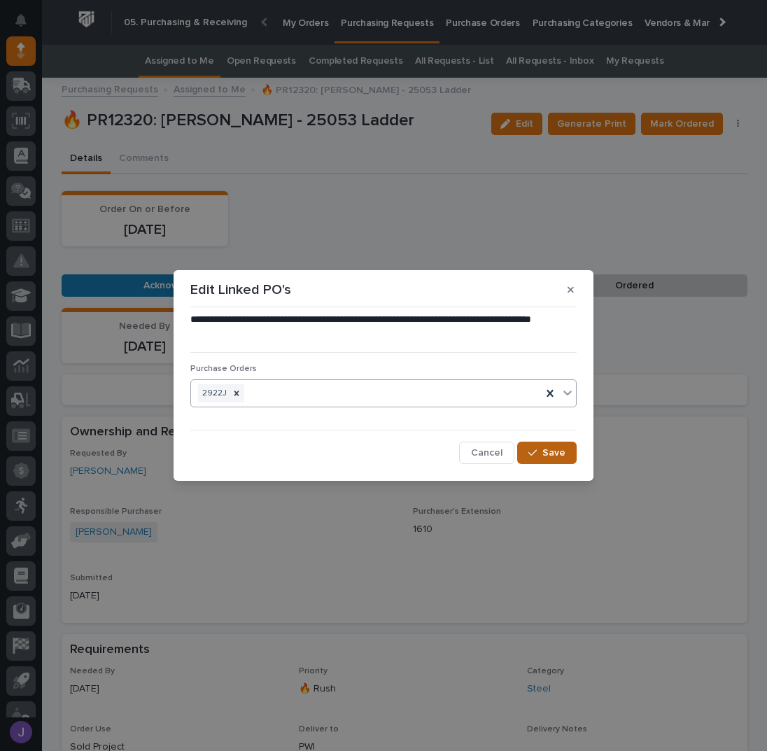
click at [527, 451] on button "Save" at bounding box center [546, 452] width 59 height 22
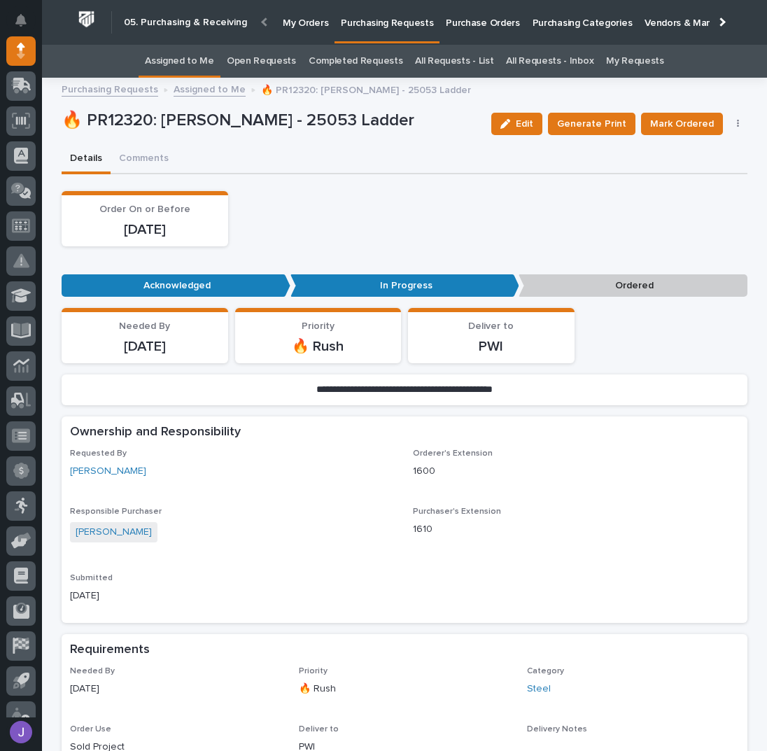
click at [214, 67] on link "Assigned to Me" at bounding box center [179, 61] width 69 height 33
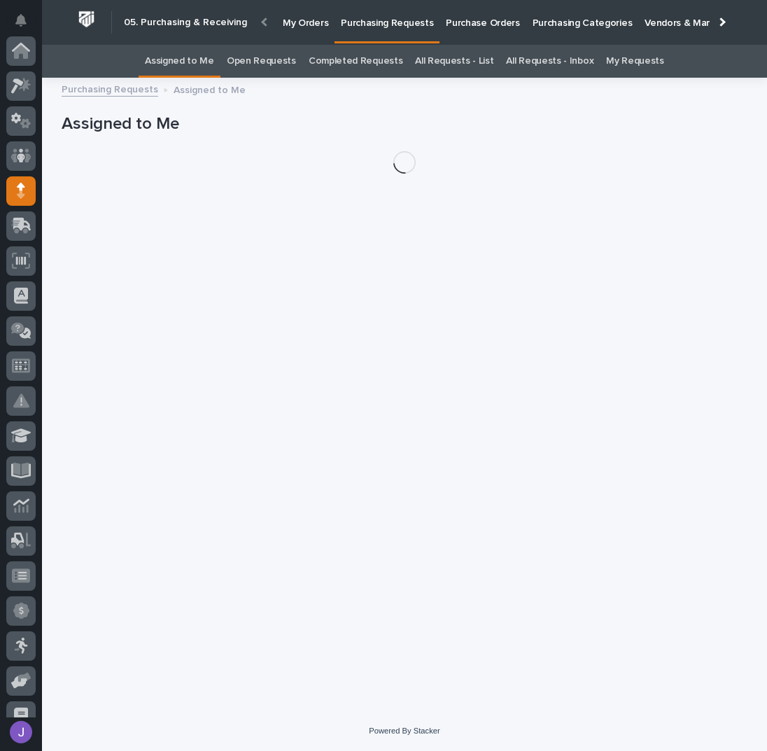
scroll to position [140, 0]
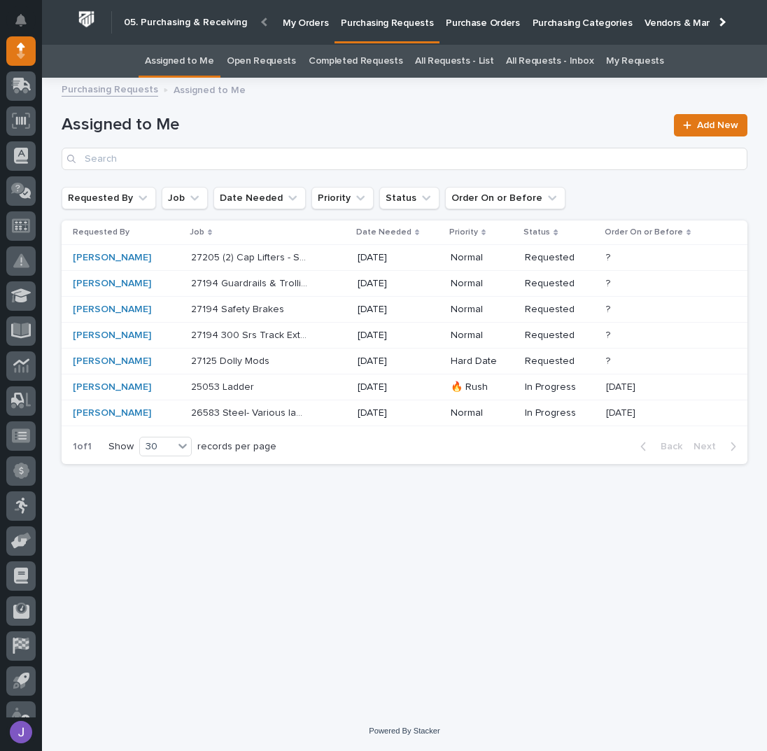
click at [262, 397] on td "25053 Ladder 25053 Ladder" at bounding box center [268, 387] width 167 height 26
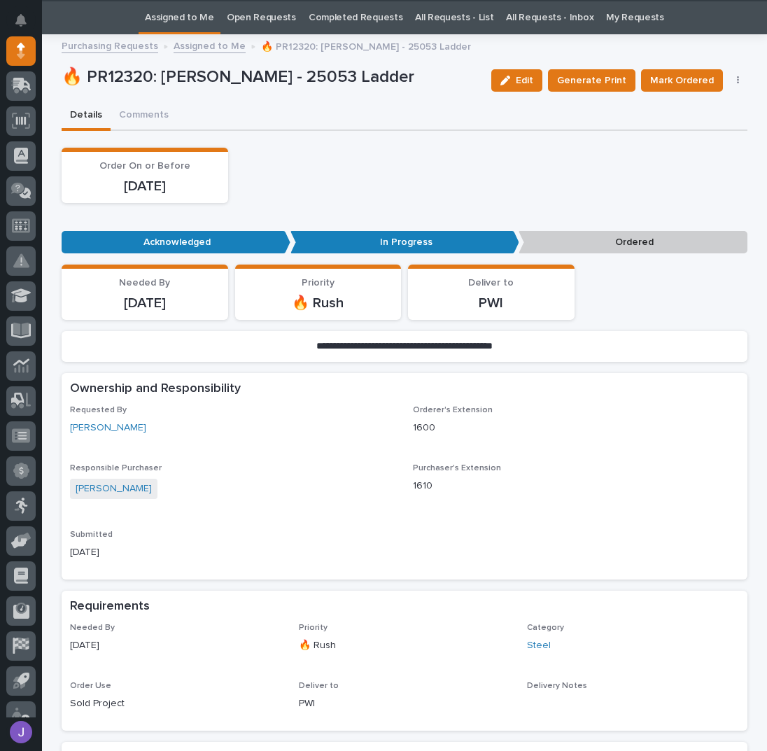
scroll to position [44, 0]
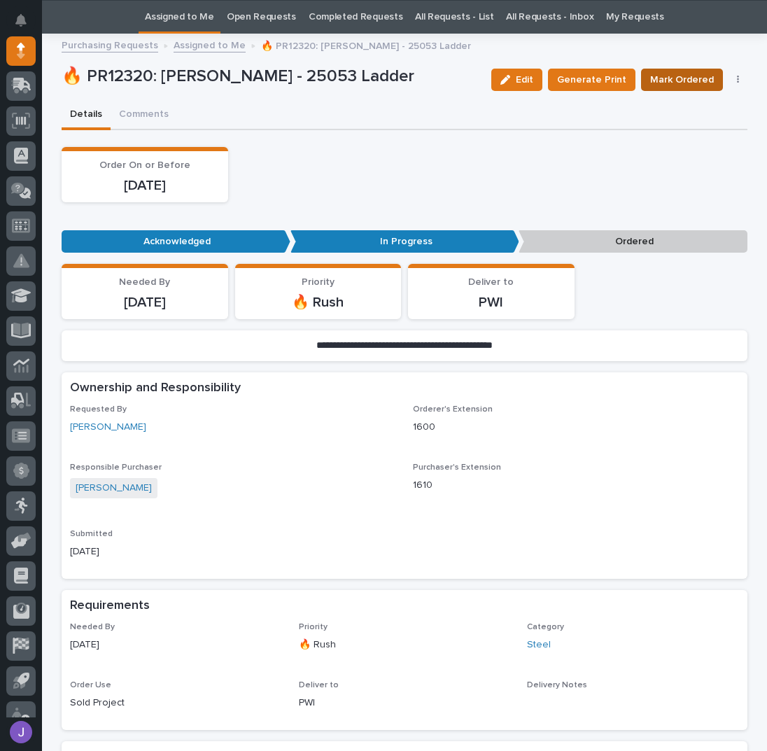
click at [658, 85] on span "Mark Ordered" at bounding box center [682, 79] width 64 height 17
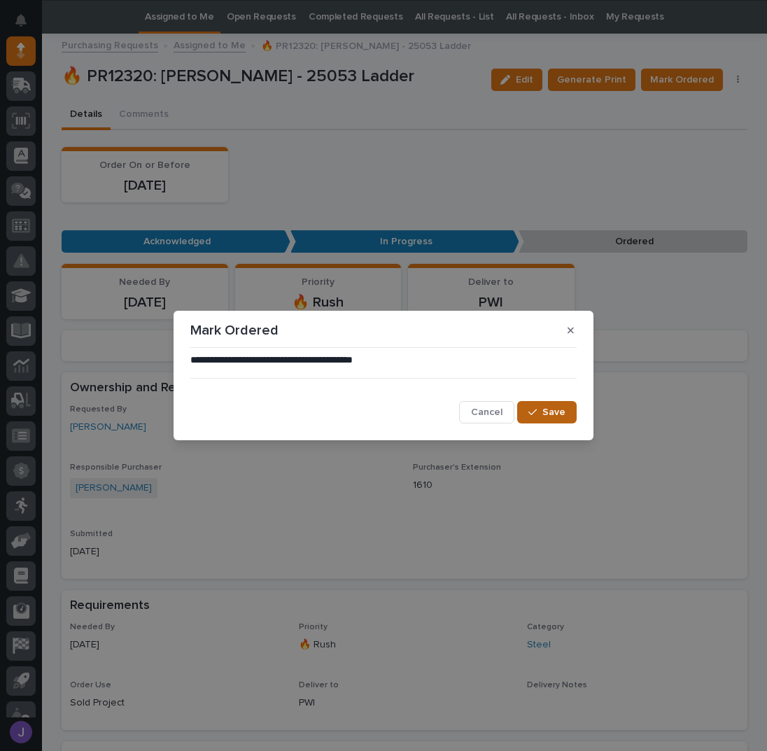
click at [558, 415] on span "Save" at bounding box center [553, 412] width 23 height 13
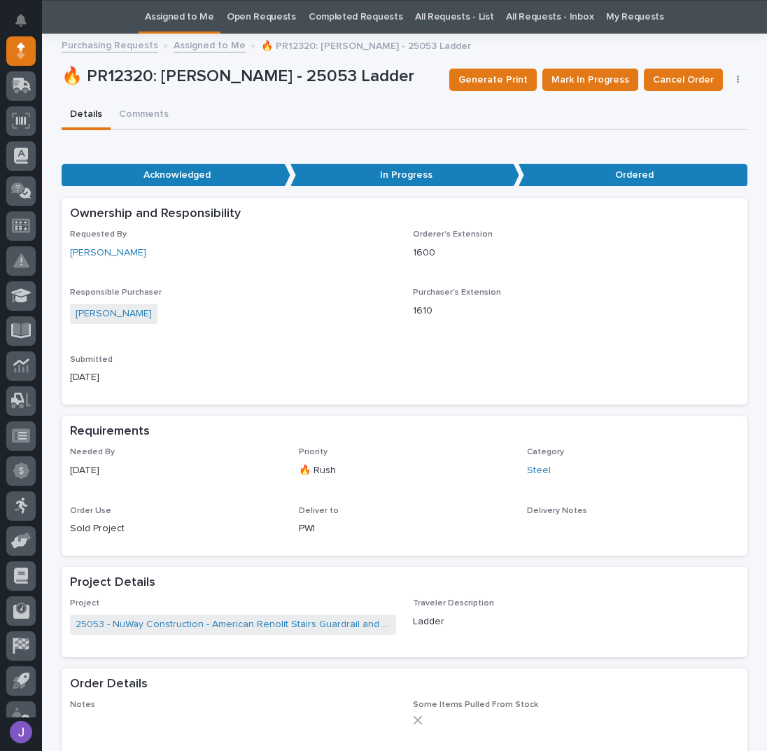
click at [199, 23] on link "Assigned to Me" at bounding box center [179, 17] width 69 height 33
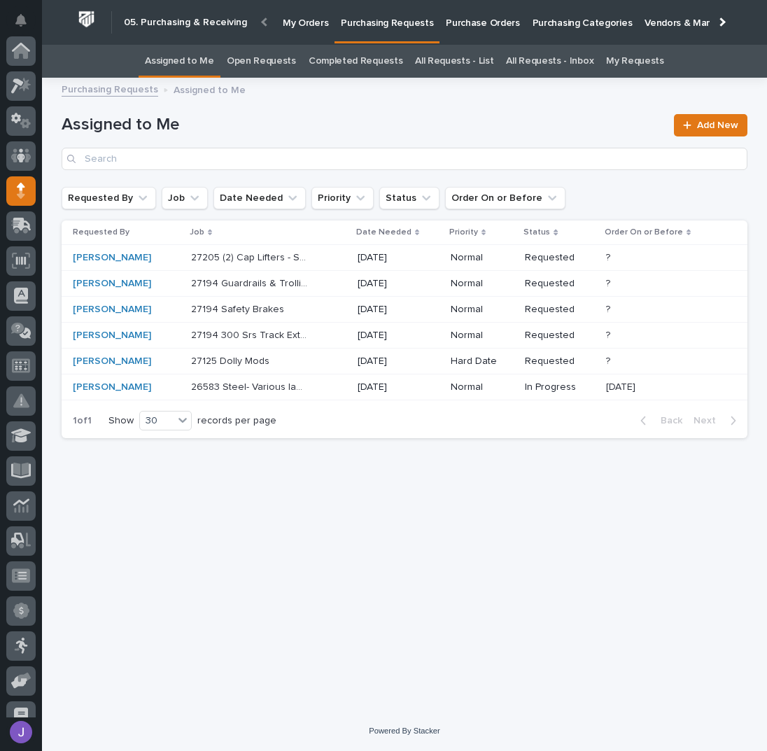
scroll to position [140, 0]
click at [337, 255] on div "27205 (2) Cap Lifters - Steel 27205 (2) Cap Lifters - Steel" at bounding box center [268, 257] width 155 height 23
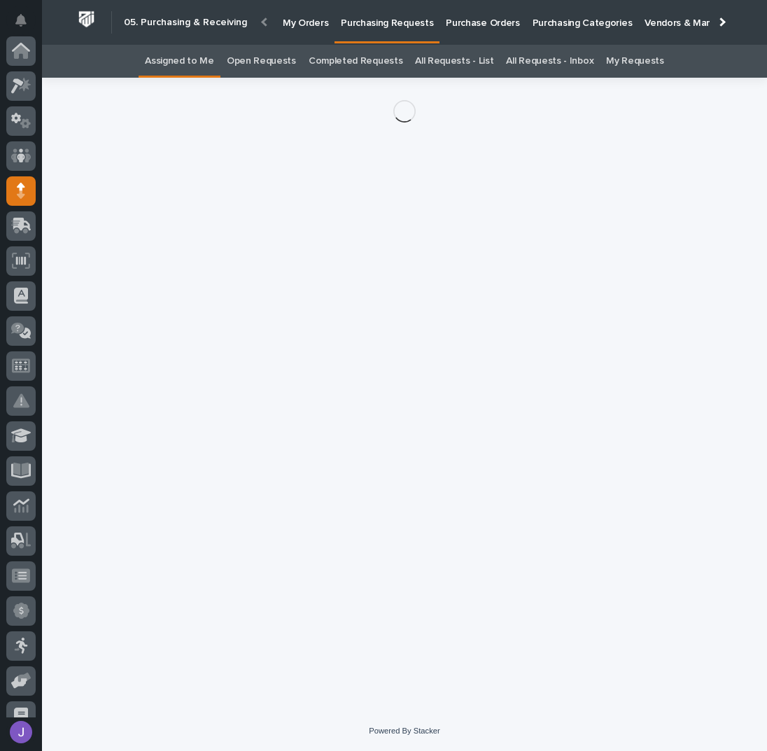
scroll to position [140, 0]
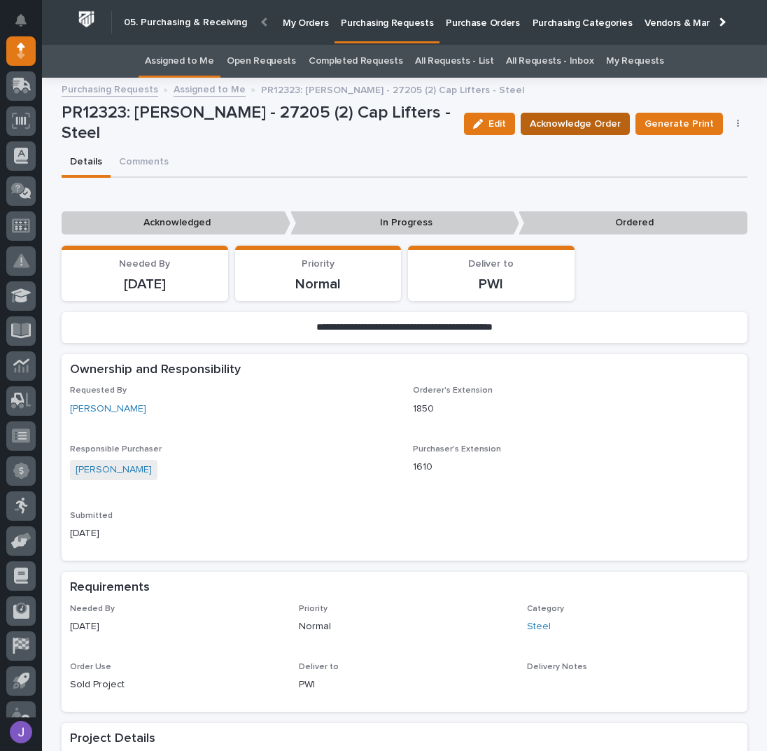
click at [542, 127] on span "Acknowledge Order" at bounding box center [575, 123] width 91 height 17
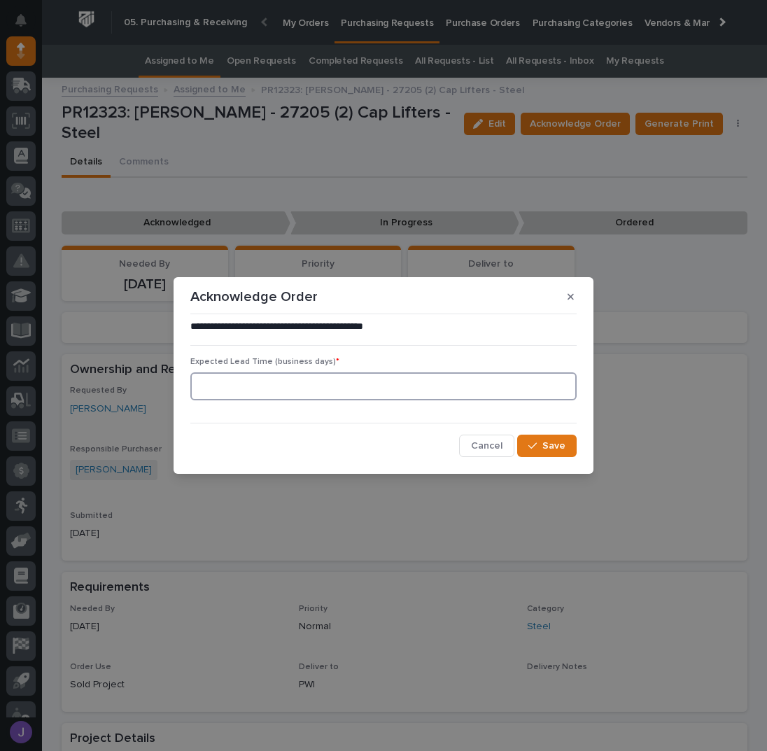
click at [280, 393] on input at bounding box center [383, 386] width 386 height 28
type input "0"
click at [539, 450] on div "button" at bounding box center [535, 446] width 14 height 10
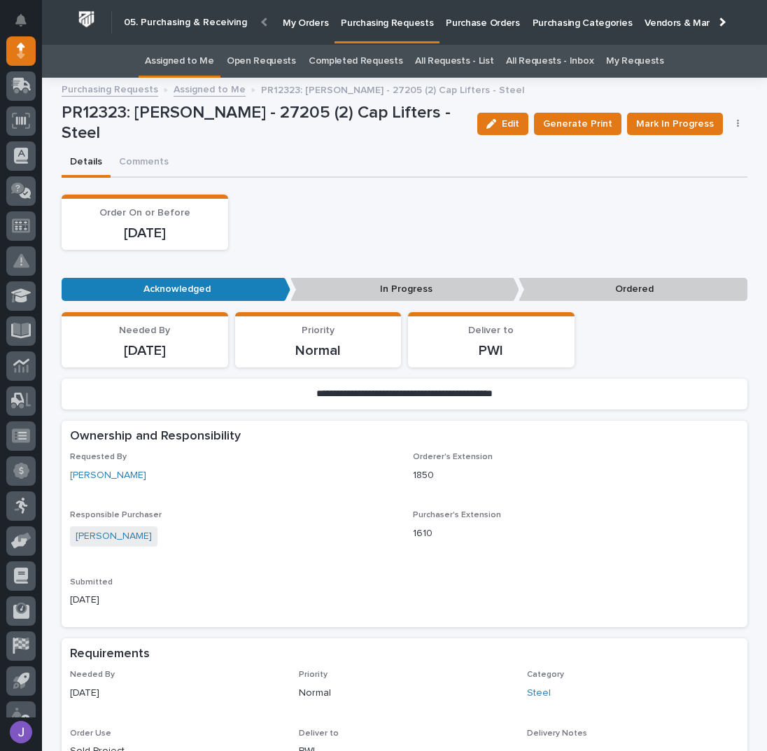
click at [288, 164] on div "Details Comments" at bounding box center [405, 162] width 686 height 29
click at [661, 129] on span "Mark In Progress" at bounding box center [675, 123] width 78 height 17
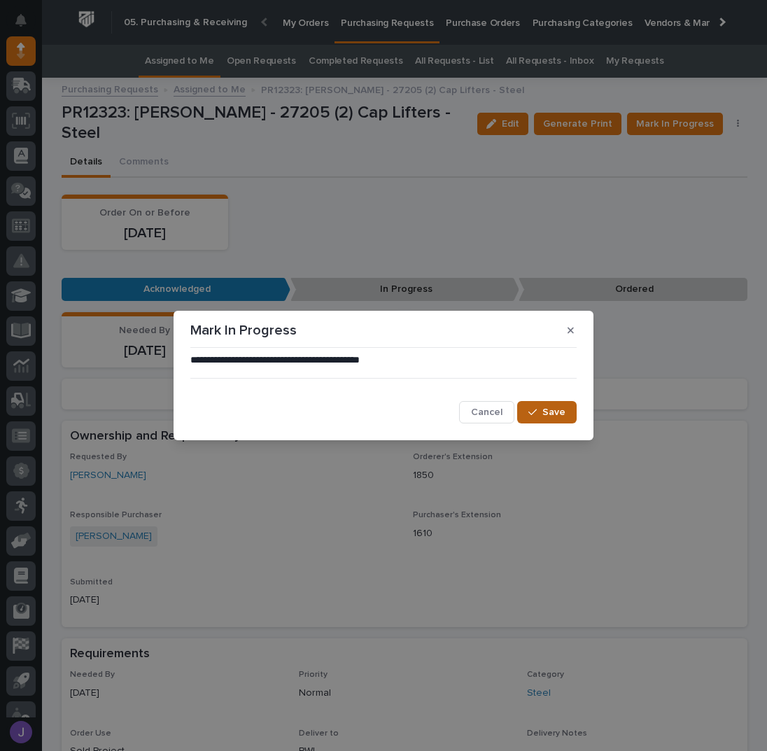
click at [550, 412] on span "Save" at bounding box center [553, 412] width 23 height 13
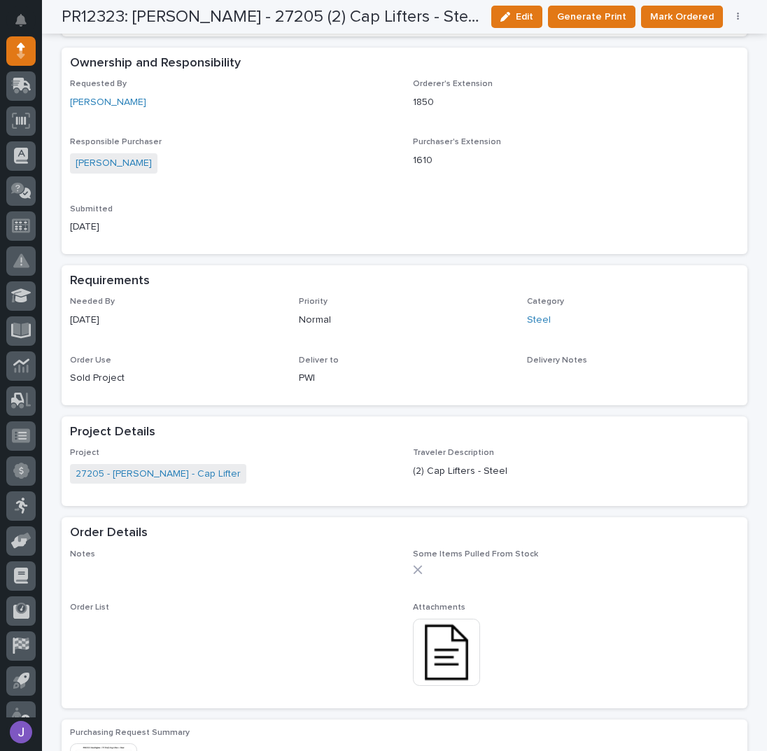
scroll to position [466, 0]
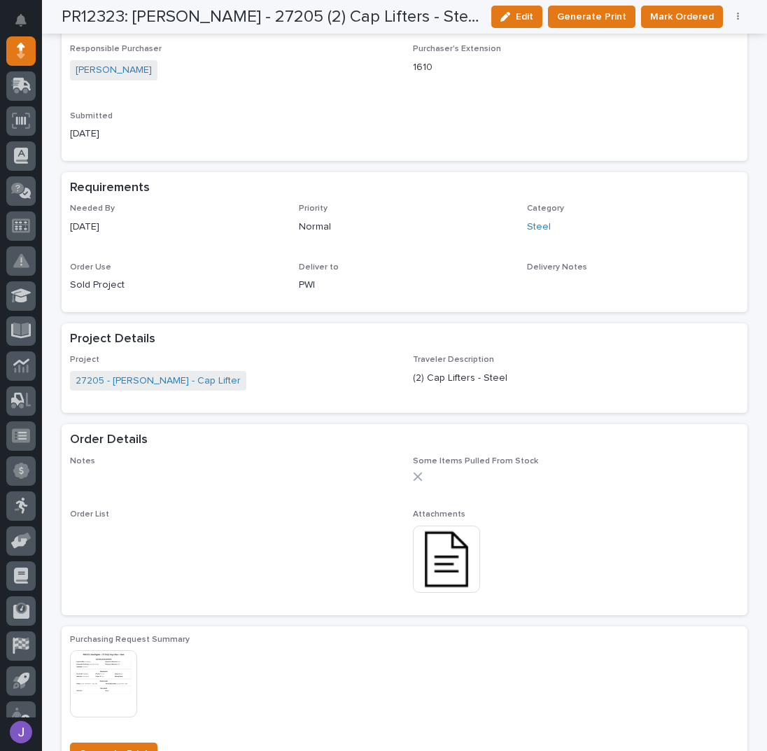
click at [443, 535] on img at bounding box center [446, 558] width 67 height 67
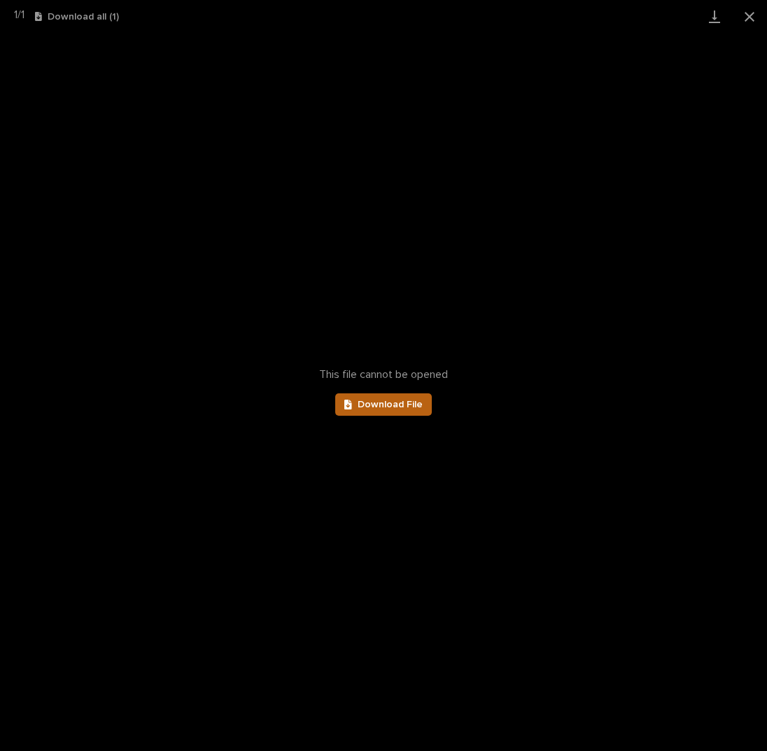
click at [384, 397] on link "Download File" at bounding box center [383, 404] width 97 height 22
click at [751, 19] on button "Close gallery" at bounding box center [749, 16] width 35 height 33
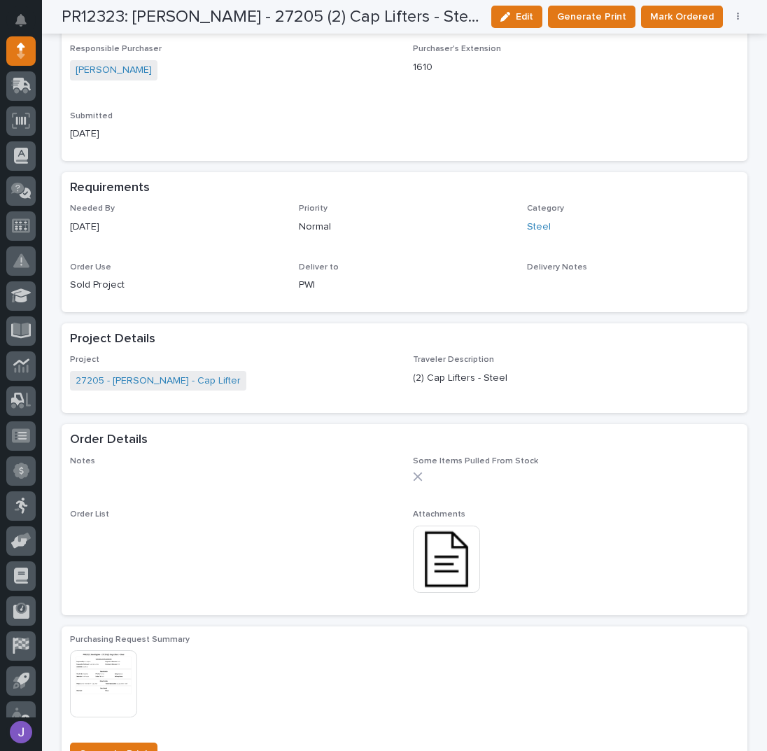
scroll to position [0, 0]
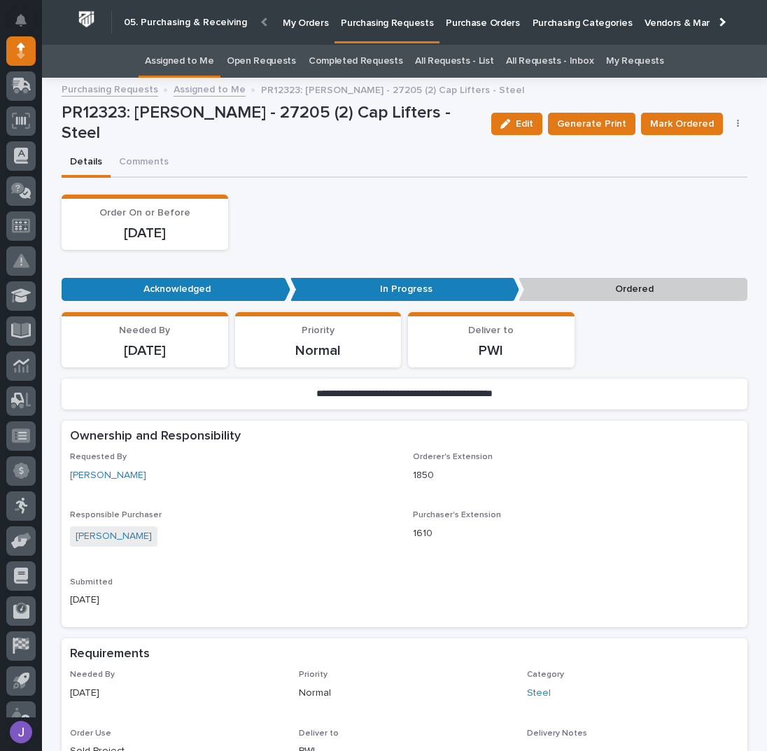
click at [178, 58] on link "Assigned to Me" at bounding box center [179, 61] width 69 height 33
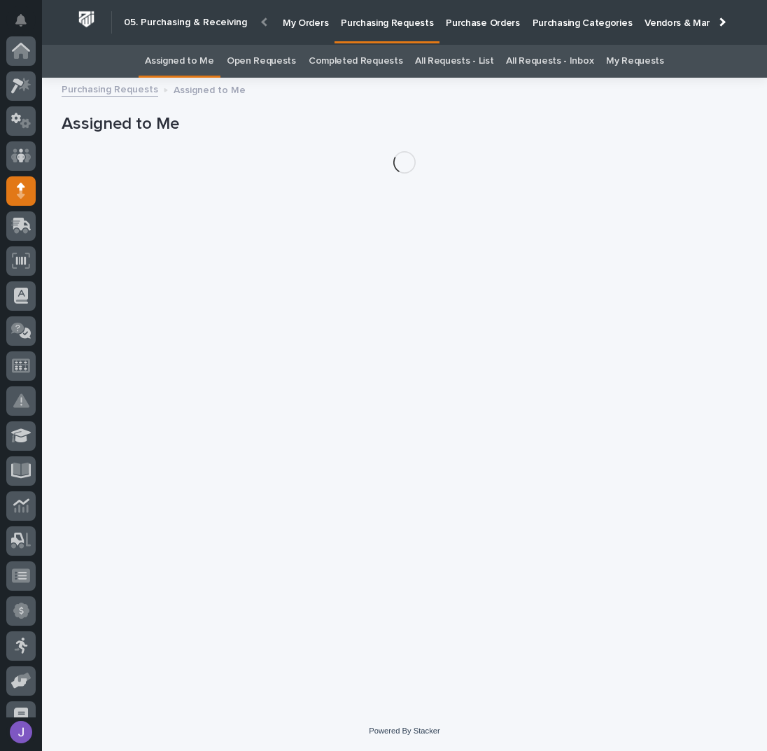
scroll to position [140, 0]
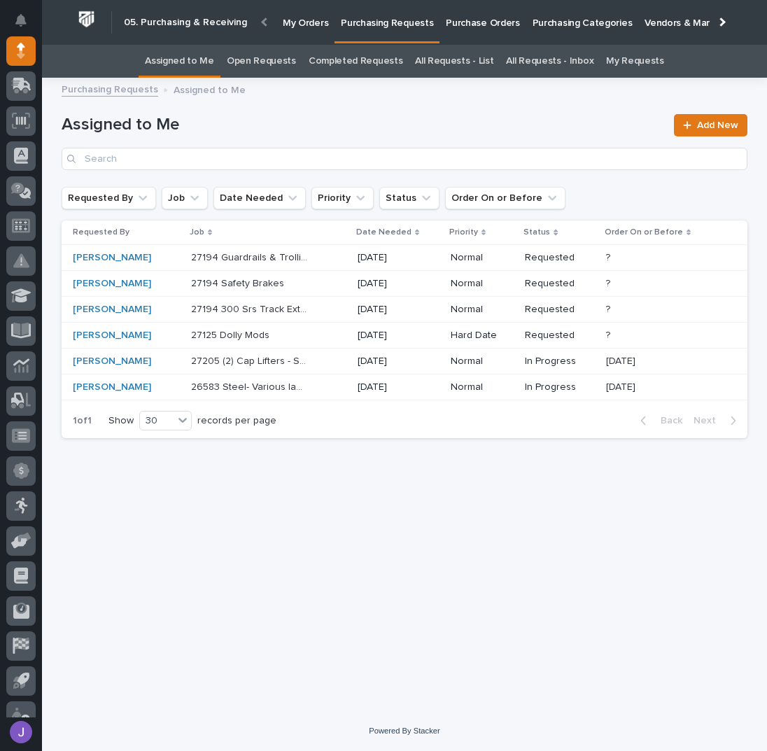
click at [314, 255] on div "27194 Guardrails & Trollies 27194 Guardrails & Trollies" at bounding box center [268, 257] width 155 height 23
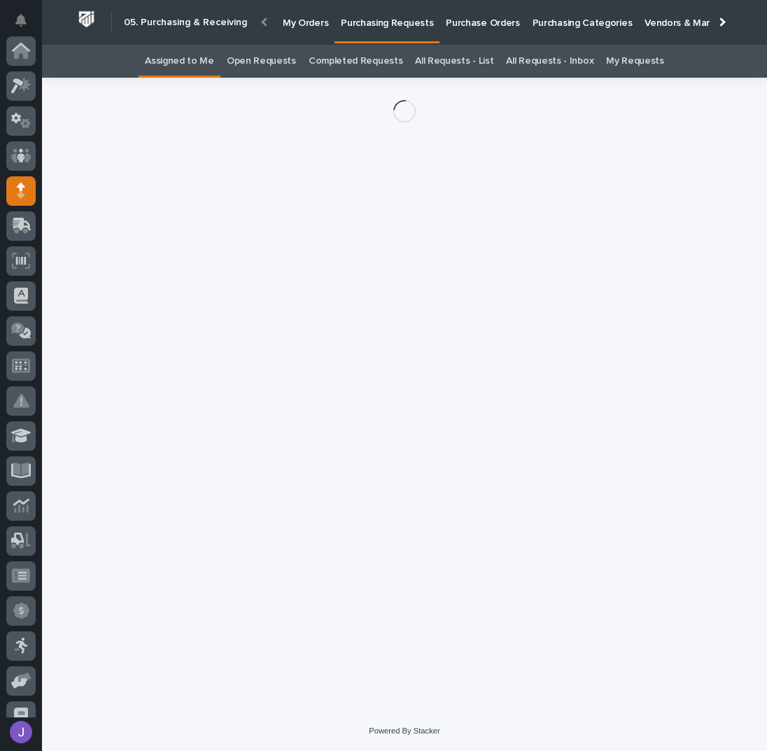
scroll to position [140, 0]
